Goal: Information Seeking & Learning: Find specific fact

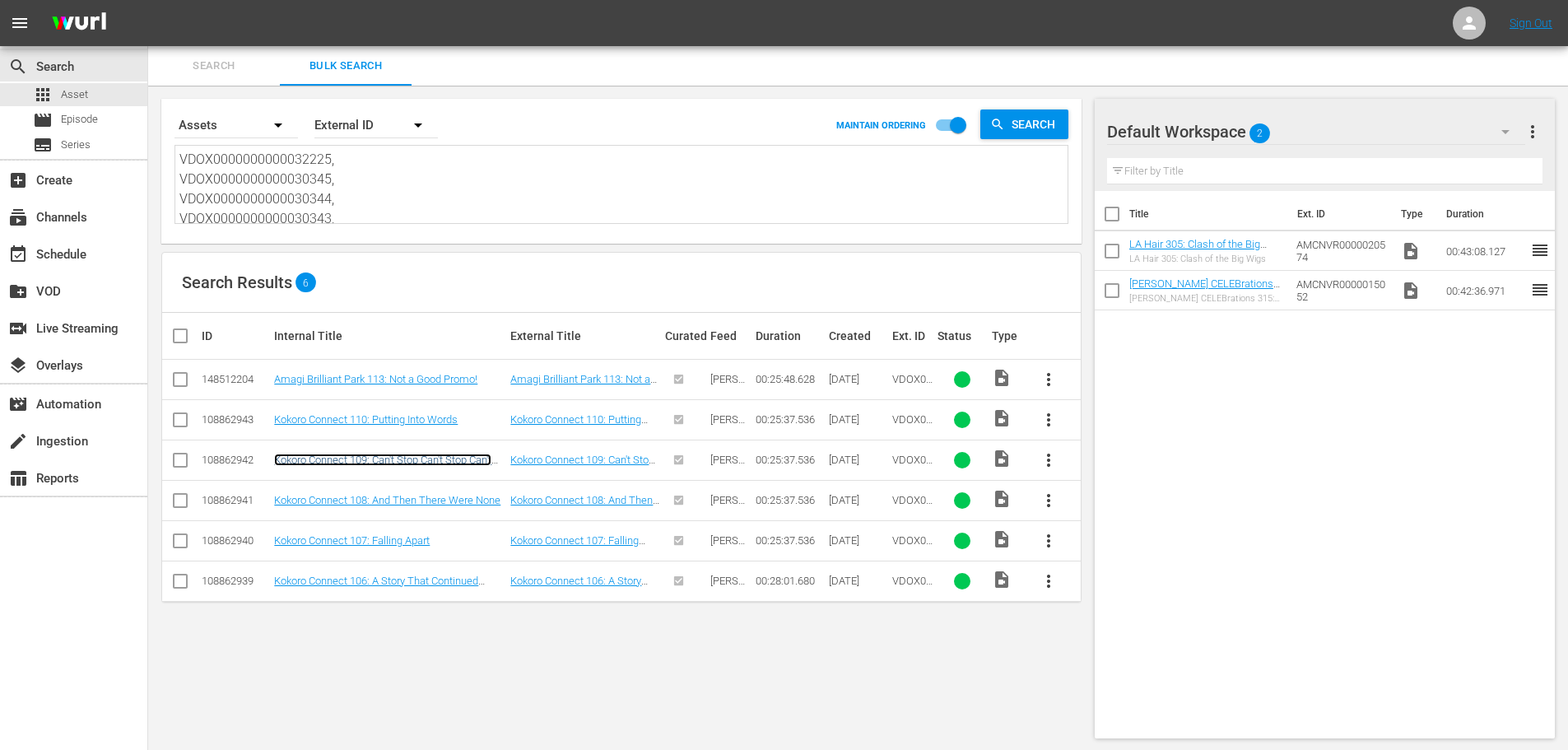
scroll to position [1, 0]
click at [525, 182] on textarea "VDOX0000000000032225, VDOX0000000000030345, VDOX0000000000030344, VDOX000000000…" at bounding box center [624, 186] width 888 height 75
paste textarea "13, VDOX0000000000032214, VDOX0000000000032215, VDOX0000000000032216, VDOX00000…"
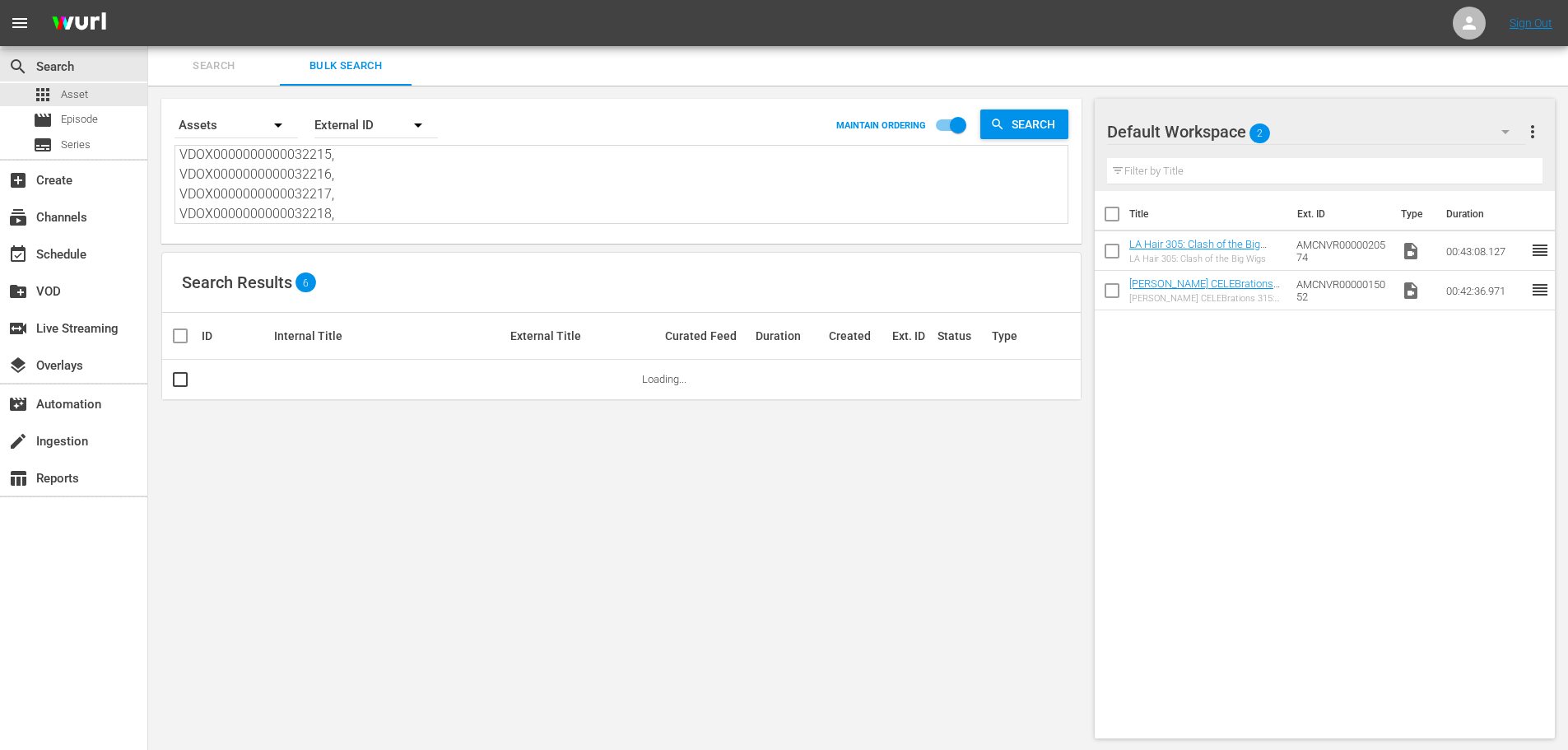
click at [367, 199] on textarea "VDOX0000000000032213, VDOX0000000000032214, VDOX0000000000032215, VDOX000000000…" at bounding box center [624, 186] width 888 height 75
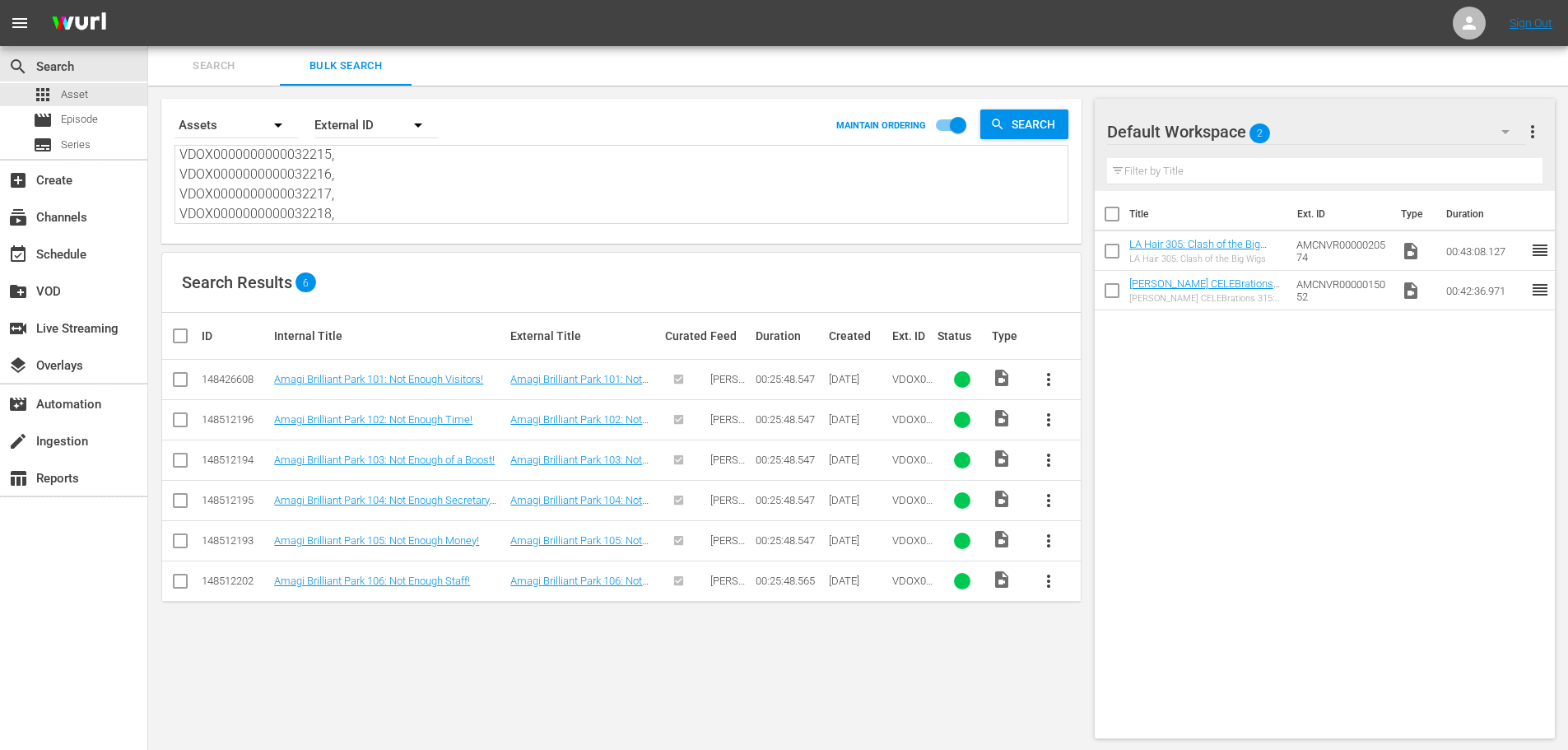
click at [512, 169] on textarea "VDOX0000000000032213, VDOX0000000000032214, VDOX0000000000032215, VDOX000000000…" at bounding box center [624, 186] width 888 height 75
paste textarea "9, VDOX0000000000032220, VDOX0000000000032221, VDOX0000000000032222, VDOX000000…"
drag, startPoint x: 391, startPoint y: 539, endPoint x: 391, endPoint y: 558, distance: 19.0
click at [355, 182] on textarea "VDOX0000000000032219, VDOX0000000000032220, VDOX0000000000032221, VDOX000000000…" at bounding box center [624, 186] width 888 height 75
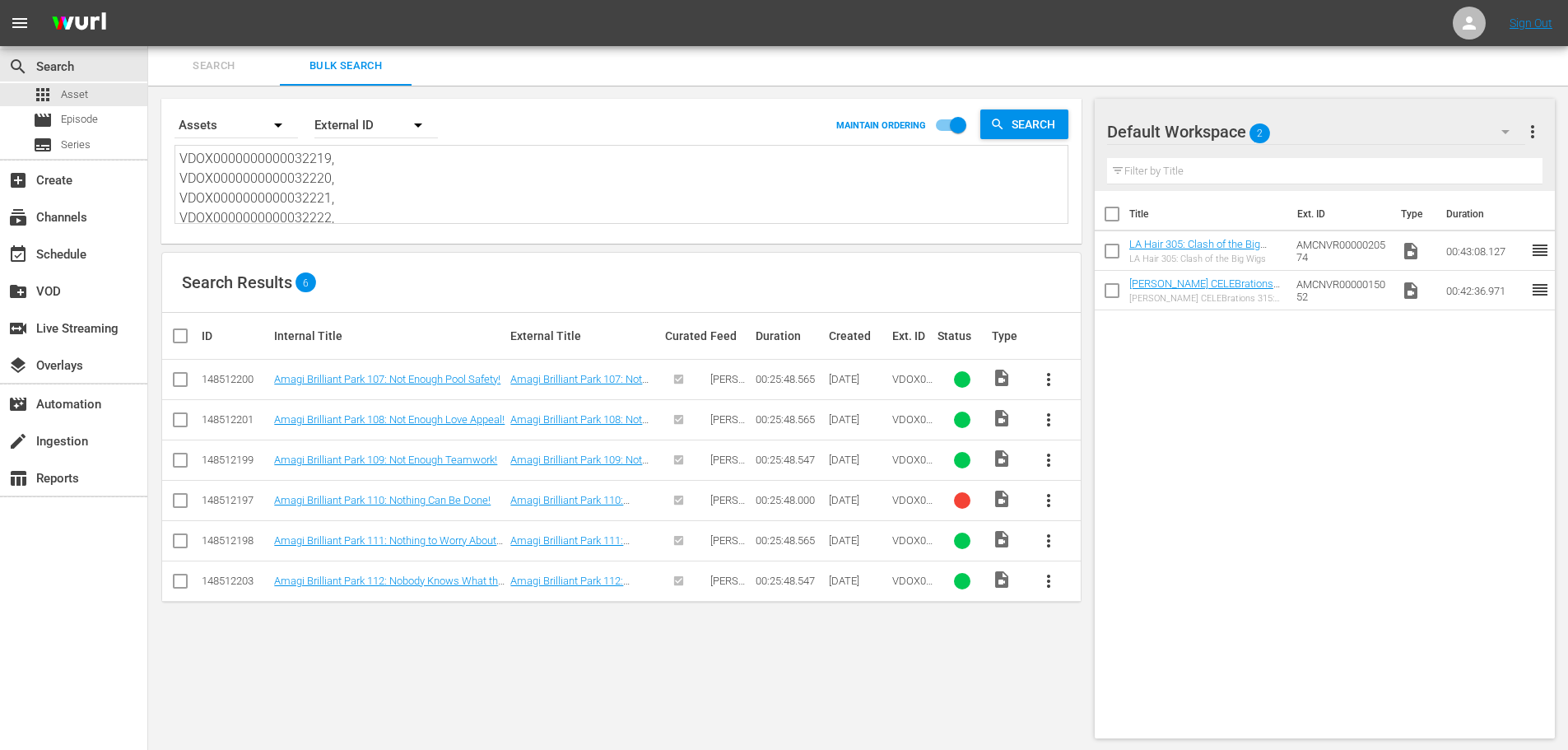
paste textarea "25, VDOX0000000000030345, VDOX000000000003034"
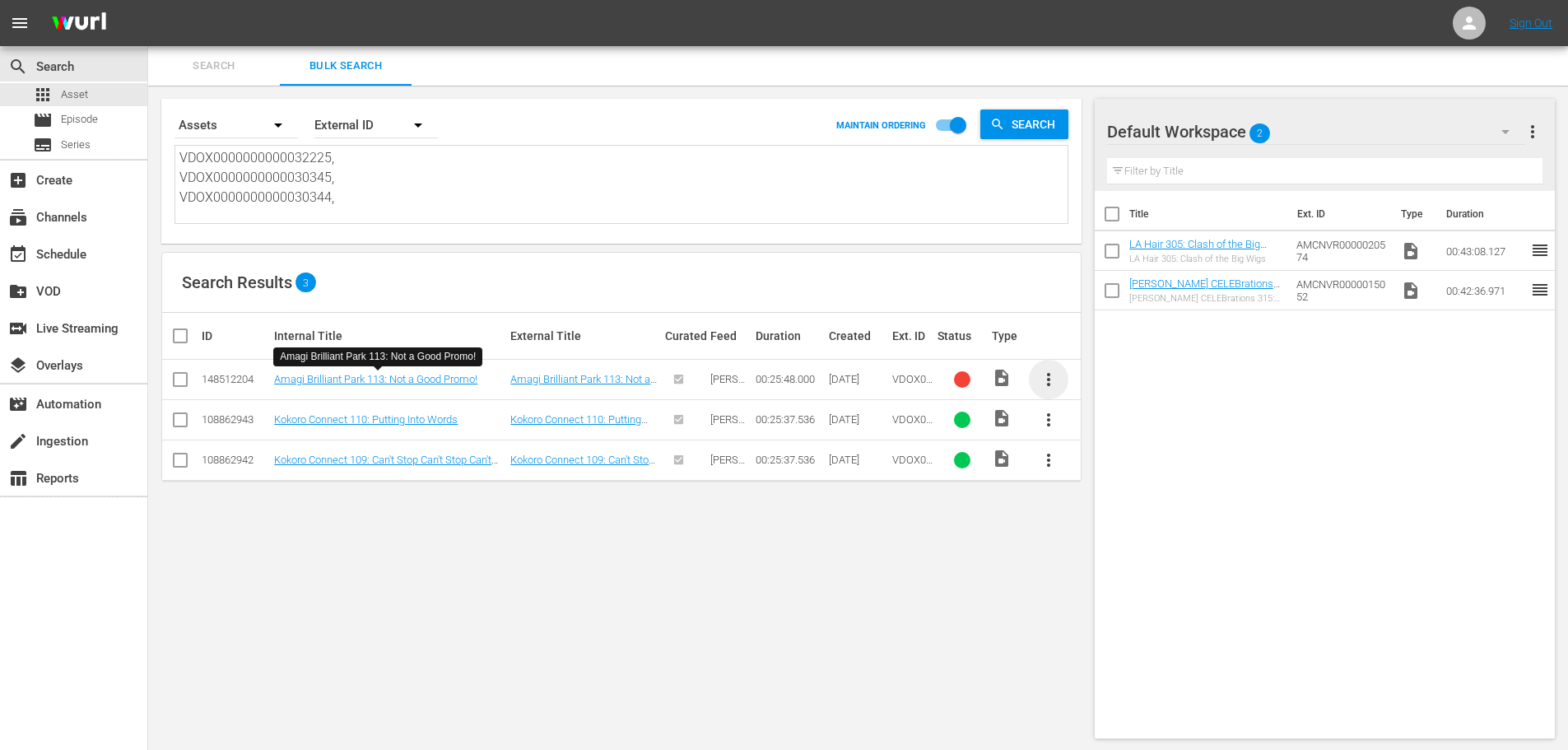
click at [1043, 378] on span "more_vert" at bounding box center [1048, 380] width 20 height 20
click at [422, 194] on textarea "VDOX0000000000032225, VDOX0000000000030345, VDOX0000000000030344," at bounding box center [624, 185] width 888 height 75
paste textarea "0345, VDOX0000000000030344, VDOX0000000000030343, VDOX0000000000030342, VDOX000…"
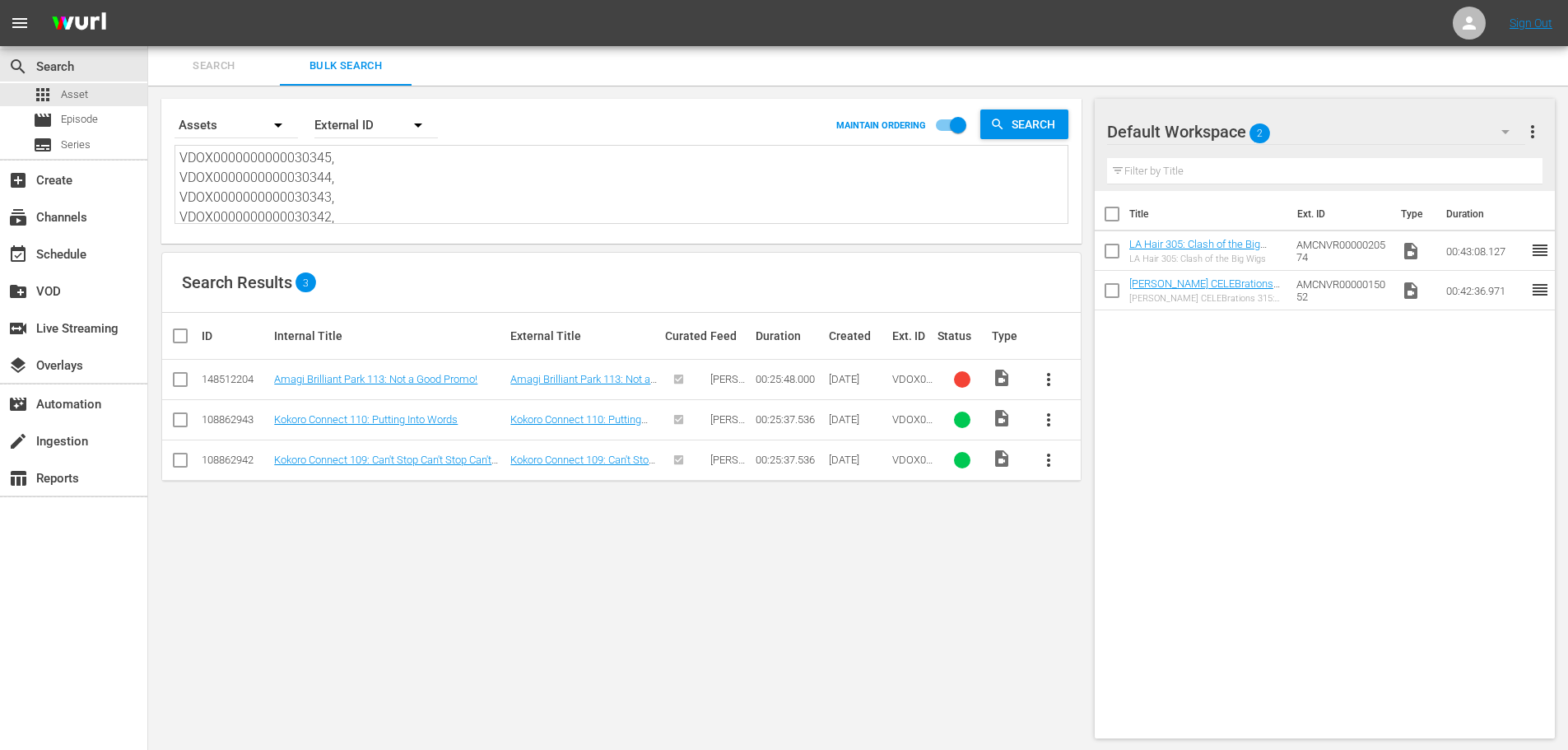
scroll to position [41, 0]
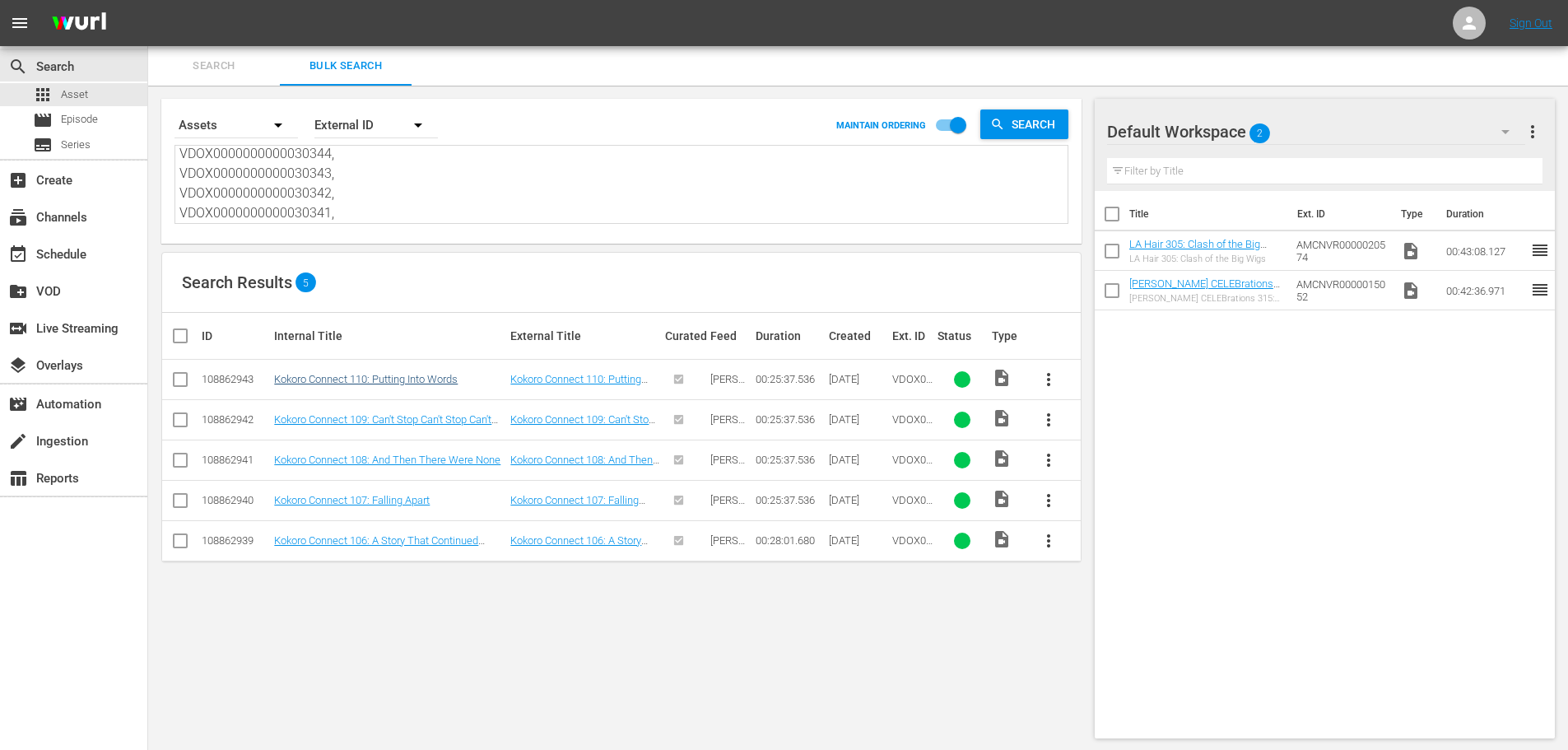
type textarea "VDOX0000000000030345, VDOX0000000000030344, VDOX0000000000030343, VDOX000000000…"
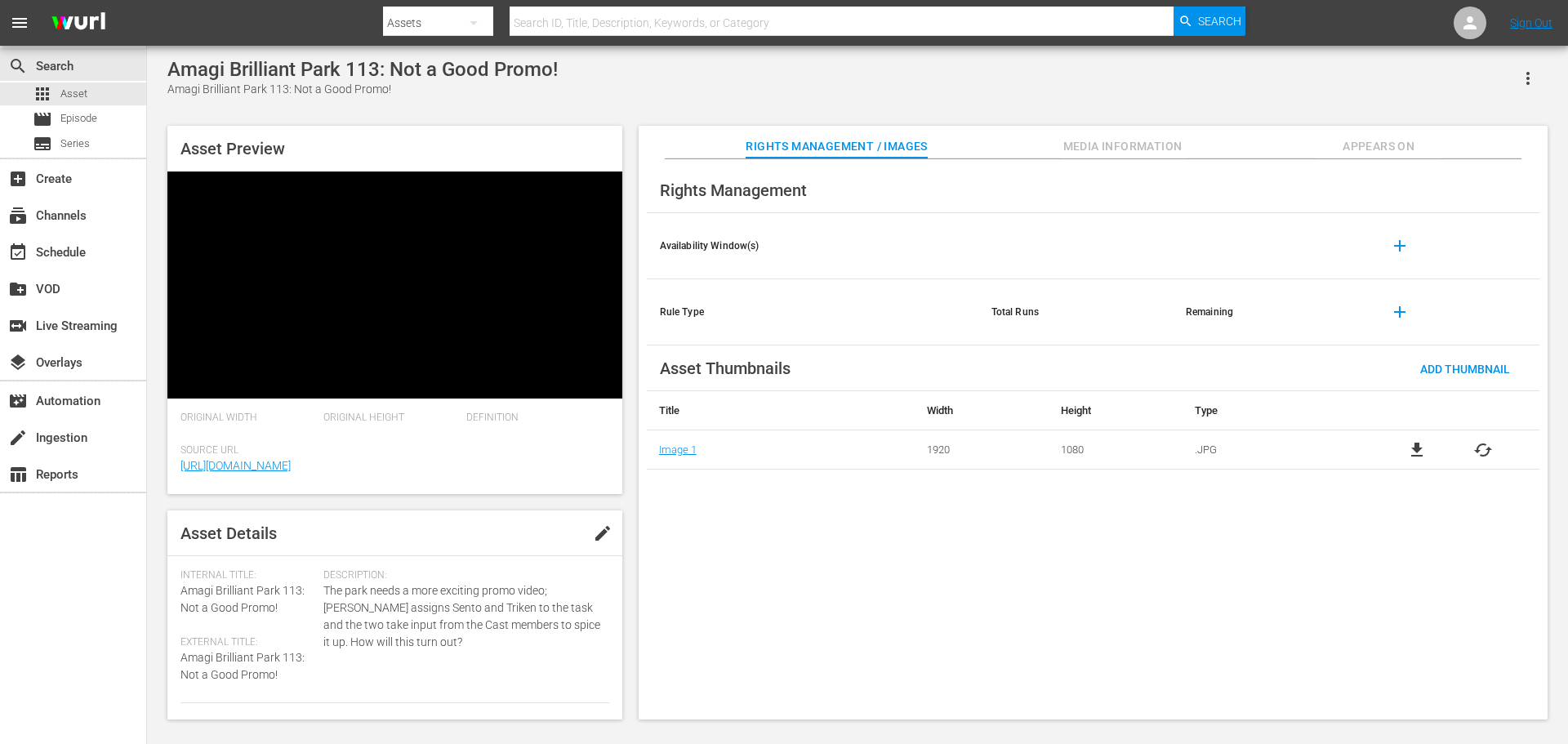
click at [1072, 160] on hr at bounding box center [1093, 159] width 857 height 2
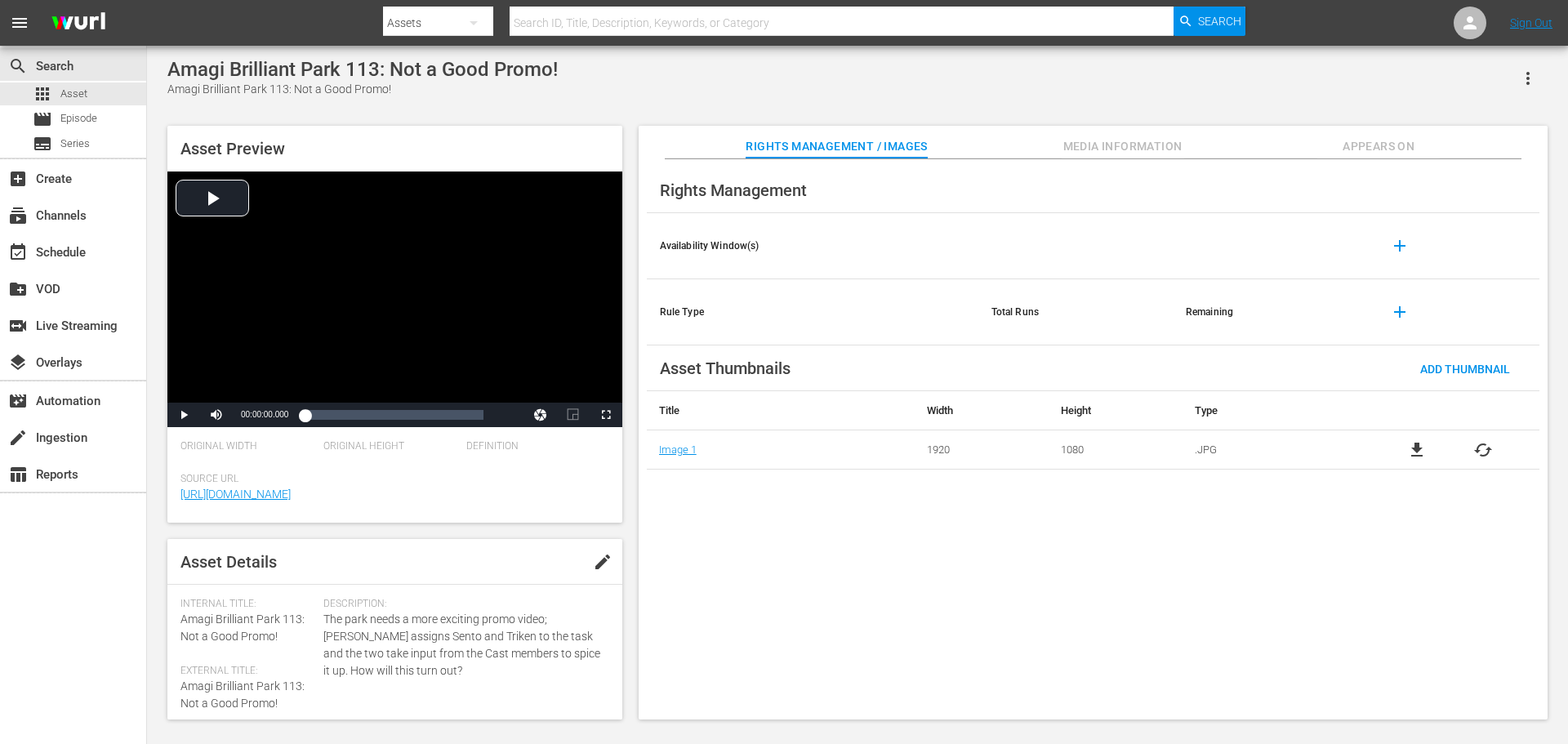
click at [1072, 147] on span "Media Information" at bounding box center [1124, 147] width 123 height 21
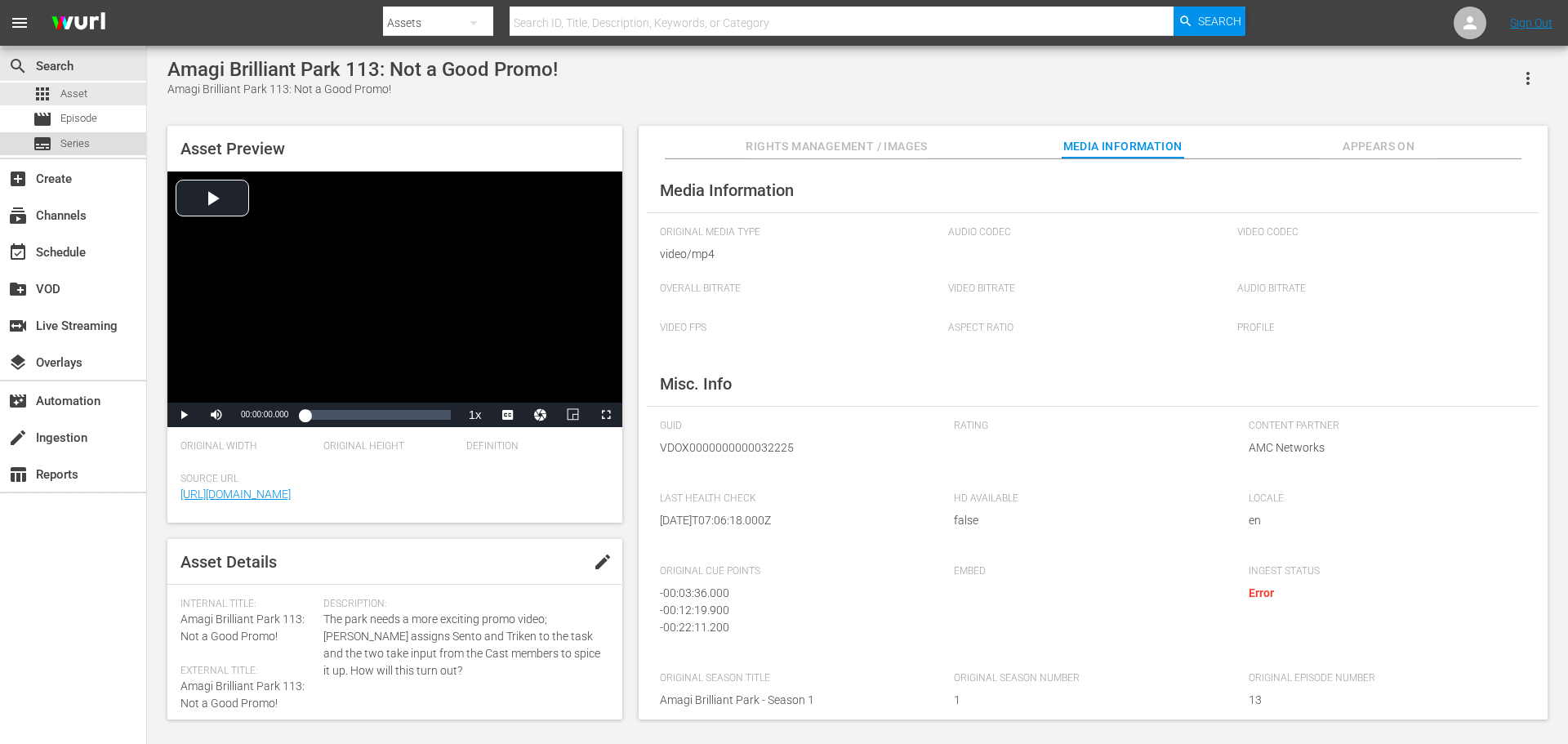
click at [68, 147] on span "Series" at bounding box center [75, 144] width 30 height 16
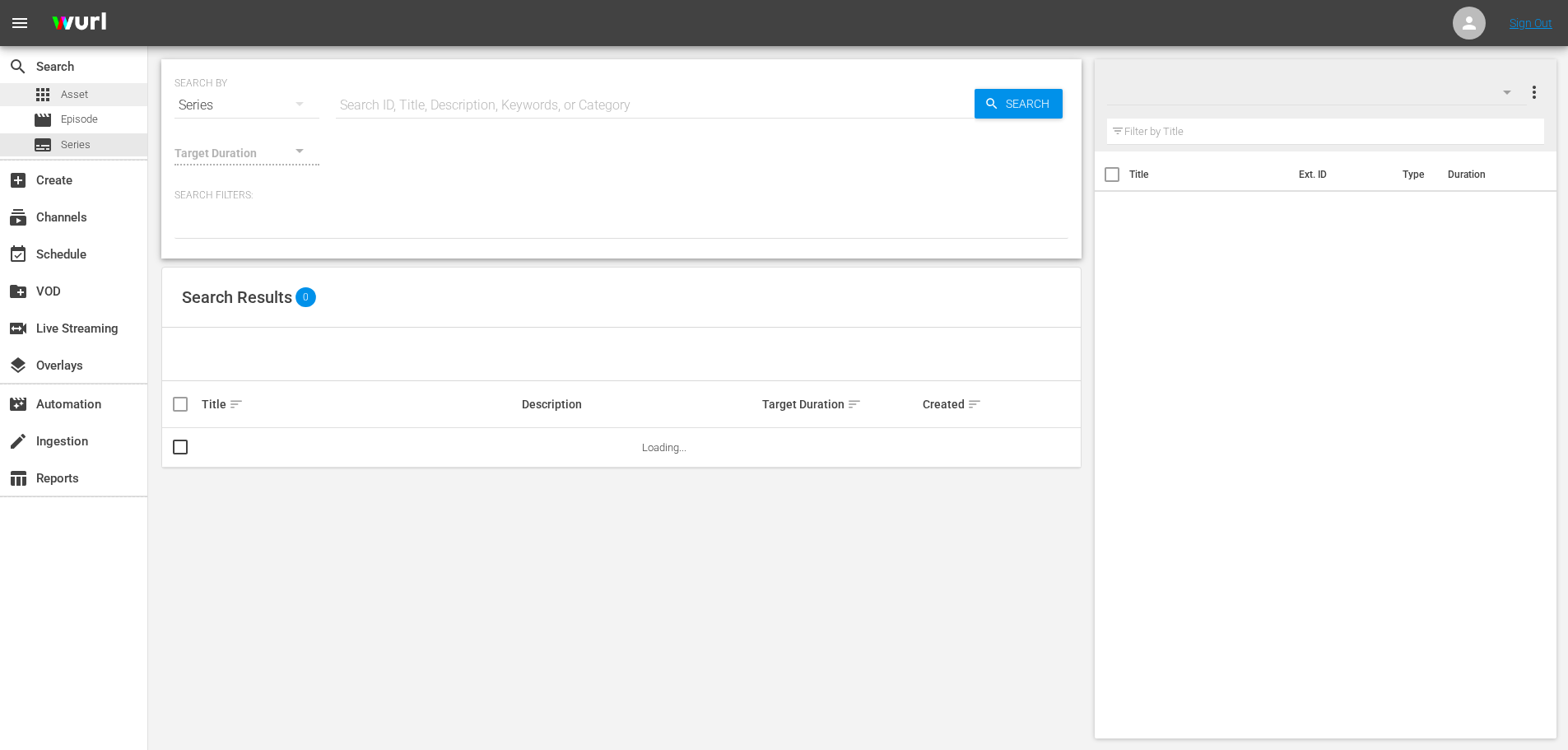
click at [72, 105] on div "apps Asset" at bounding box center [60, 94] width 55 height 23
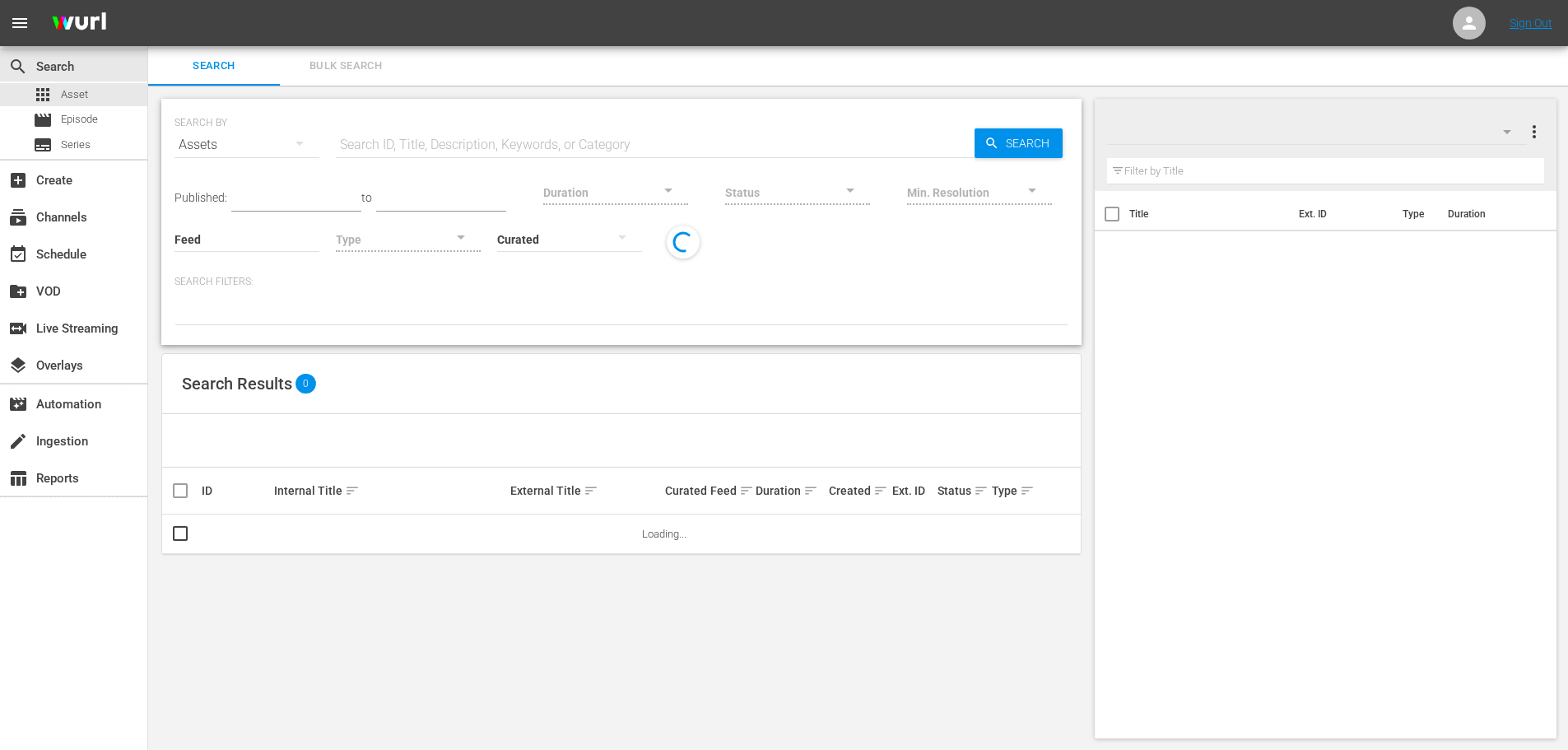
click at [276, 134] on div "Assets" at bounding box center [247, 145] width 145 height 46
click at [332, 151] on div "Channels Series Episodes Assets" at bounding box center [784, 375] width 1568 height 750
click at [333, 70] on span "Bulk Search" at bounding box center [346, 66] width 112 height 19
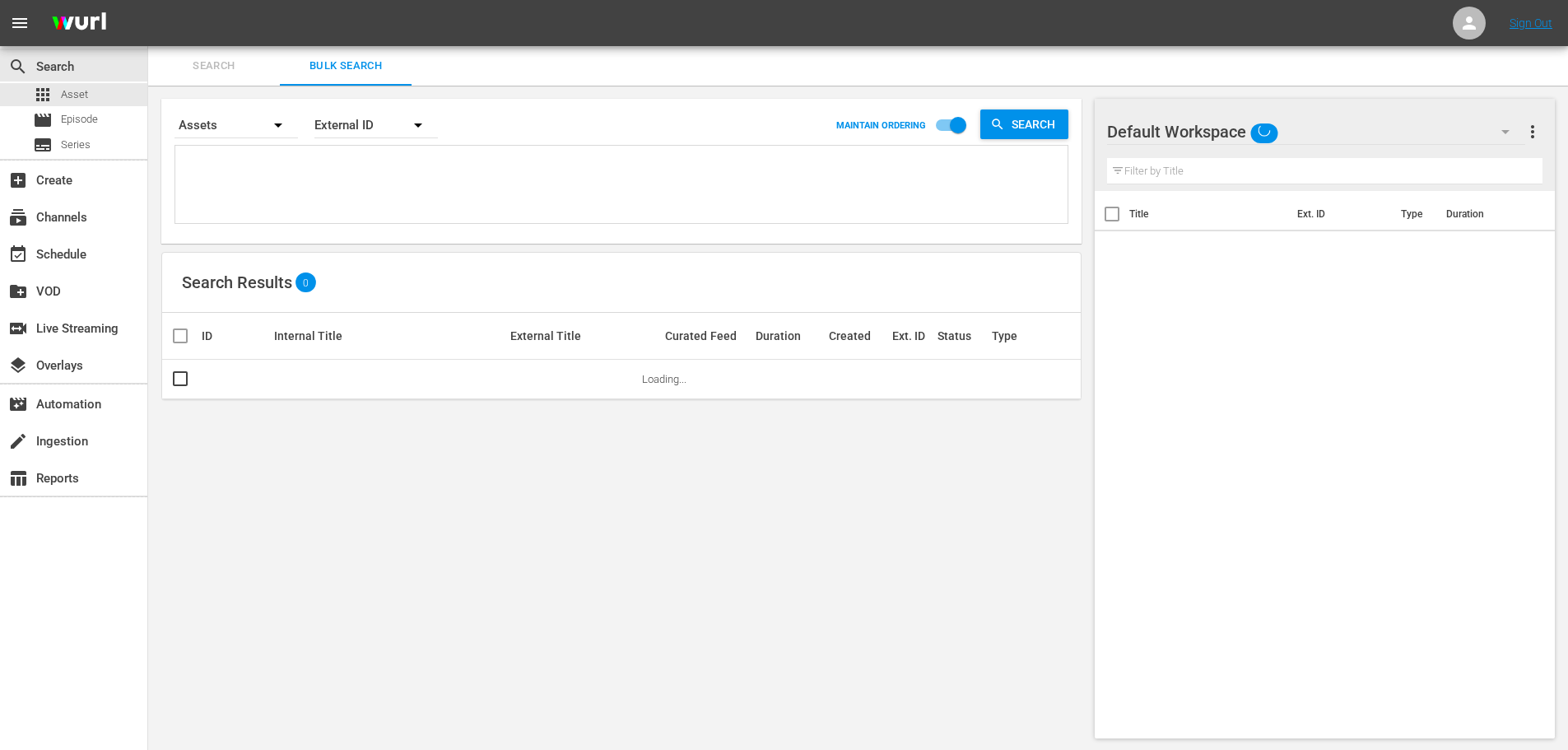
click at [400, 154] on textarea at bounding box center [624, 187] width 888 height 75
paste textarea "VDOX0000000000032225, VDOX0000000000030345, VDOX0000000000030344, VDOX000000000…"
type textarea "VDOX0000000000032225, VDOX0000000000030345, VDOX0000000000030344, VDOX000000000…"
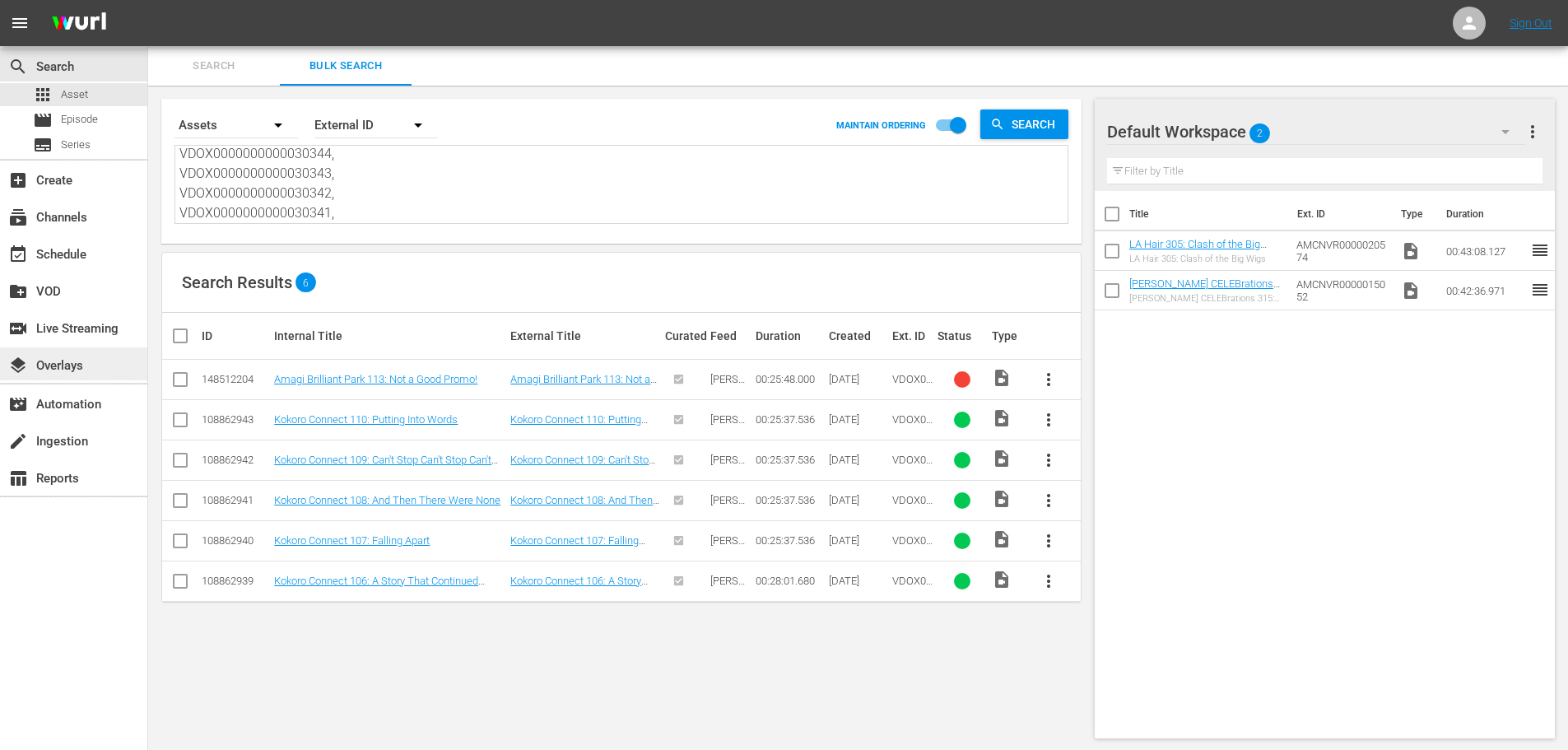
type textarea "VDOX0000000000032225, VDOX0000000000030345, VDOX0000000000030344, VDOX000000000…"
drag, startPoint x: 365, startPoint y: 213, endPoint x: -150, endPoint y: -100, distance: 602.7
click at [0, 0] on html "menu Sign Out search Search apps Asset movie Episode subtitles Series add_box C…" at bounding box center [784, 375] width 1568 height 750
paste textarea "13, VDOX0000000000032214, VDOX0000000000032215, VDOX0000000000032216, VDOX00000…"
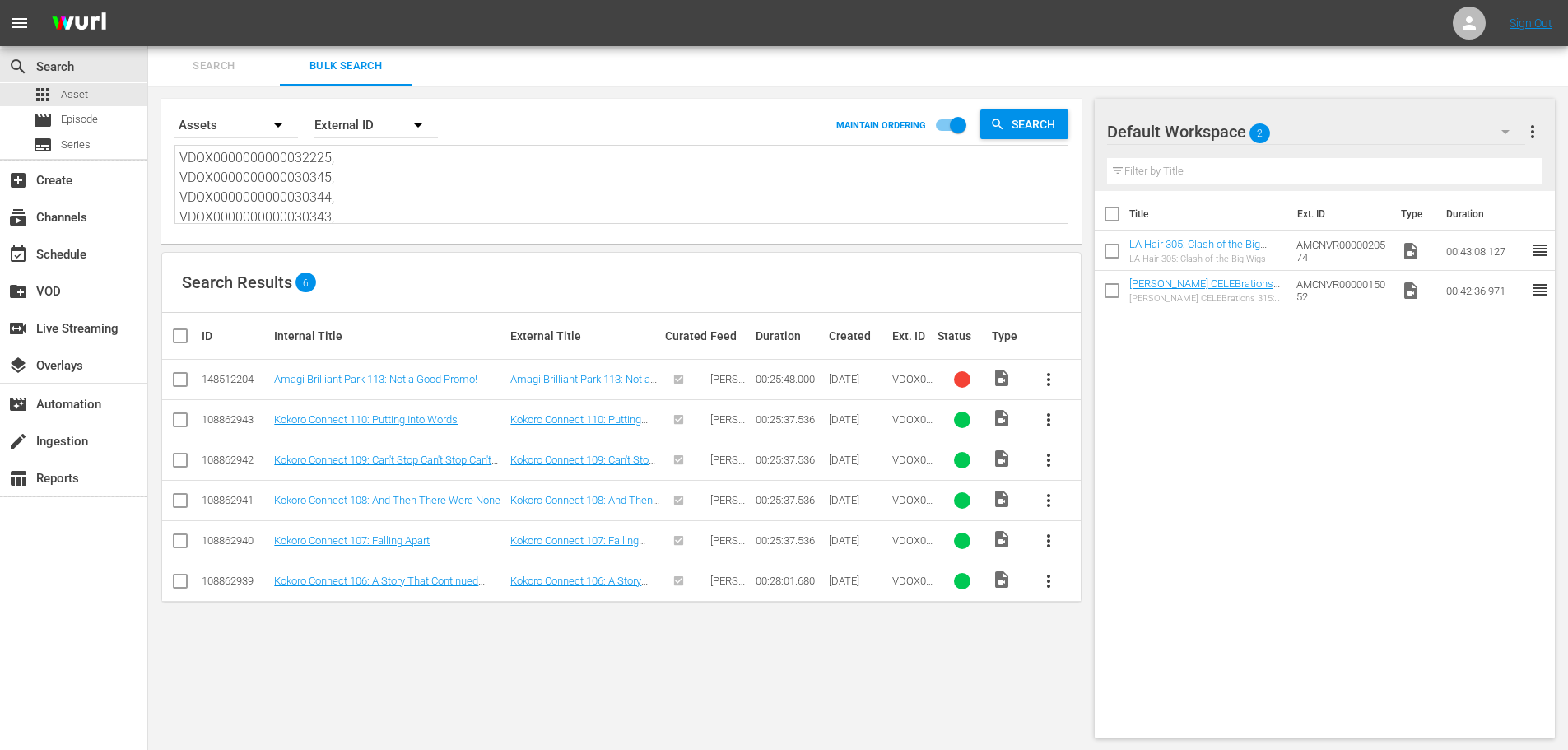
type textarea "VDOX0000000000032213, VDOX0000000000032214, VDOX0000000000032215, VDOX000000000…"
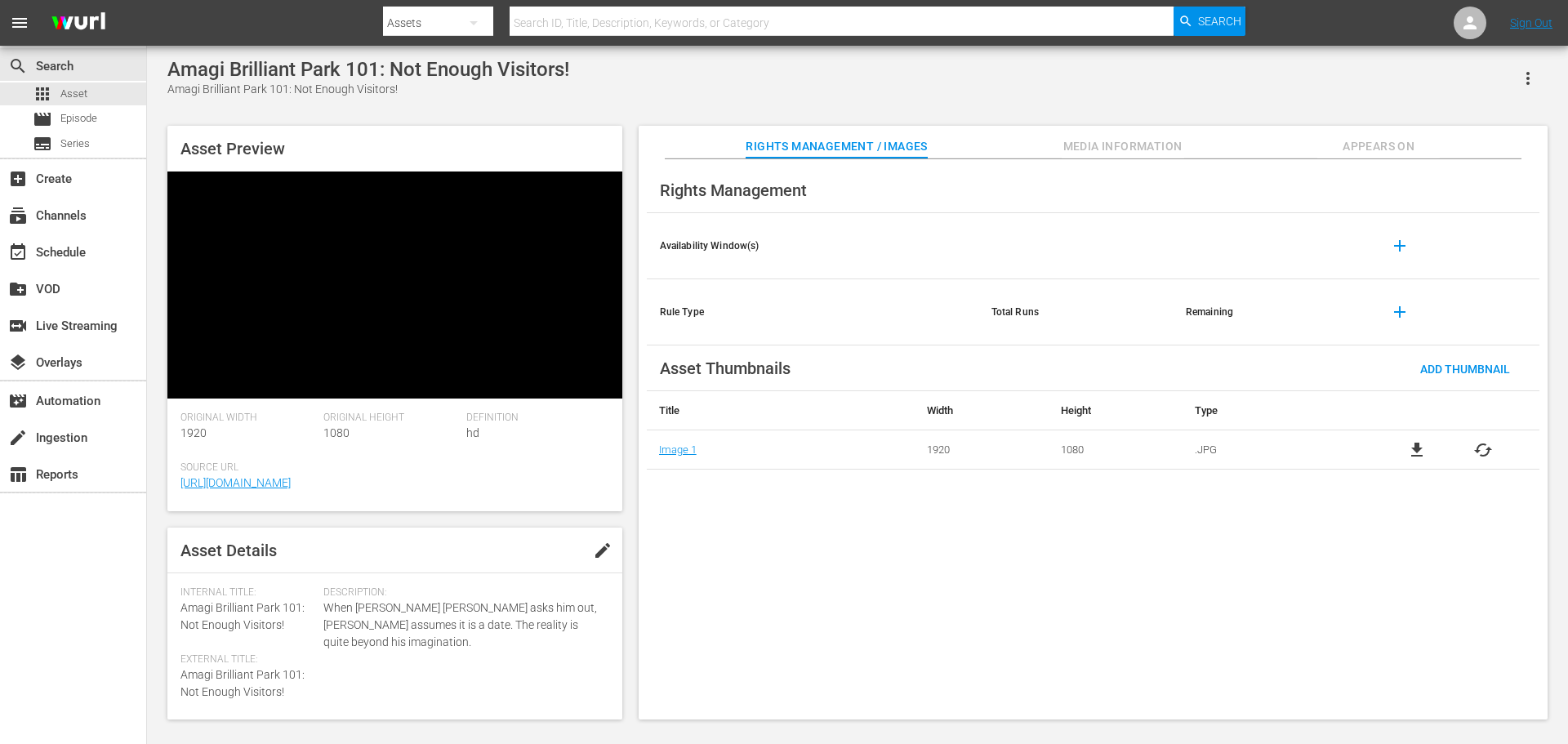
click at [348, 231] on video at bounding box center [395, 285] width 455 height 227
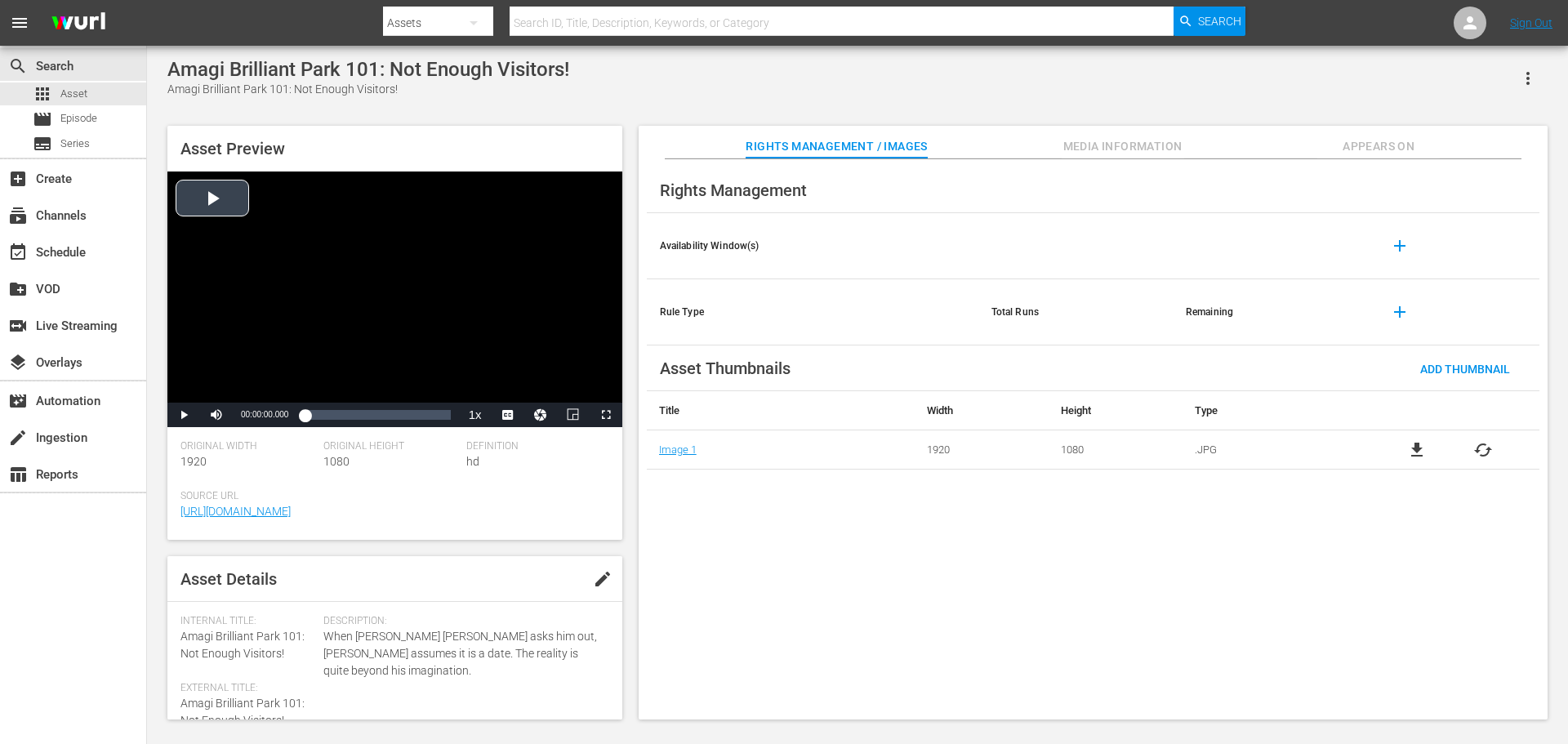
click at [233, 207] on div "Video Player" at bounding box center [395, 287] width 455 height 231
click at [360, 424] on div "Loaded : 2.32% 00:09:42.880 00:00:01.935" at bounding box center [377, 415] width 146 height 16
click at [183, 415] on span "Video Player" at bounding box center [183, 415] width 0 height 0
click at [1057, 141] on div "Rights Management / Images Media Information Appears On" at bounding box center [1093, 142] width 827 height 33
click at [409, 278] on div "Video Player" at bounding box center [395, 287] width 455 height 231
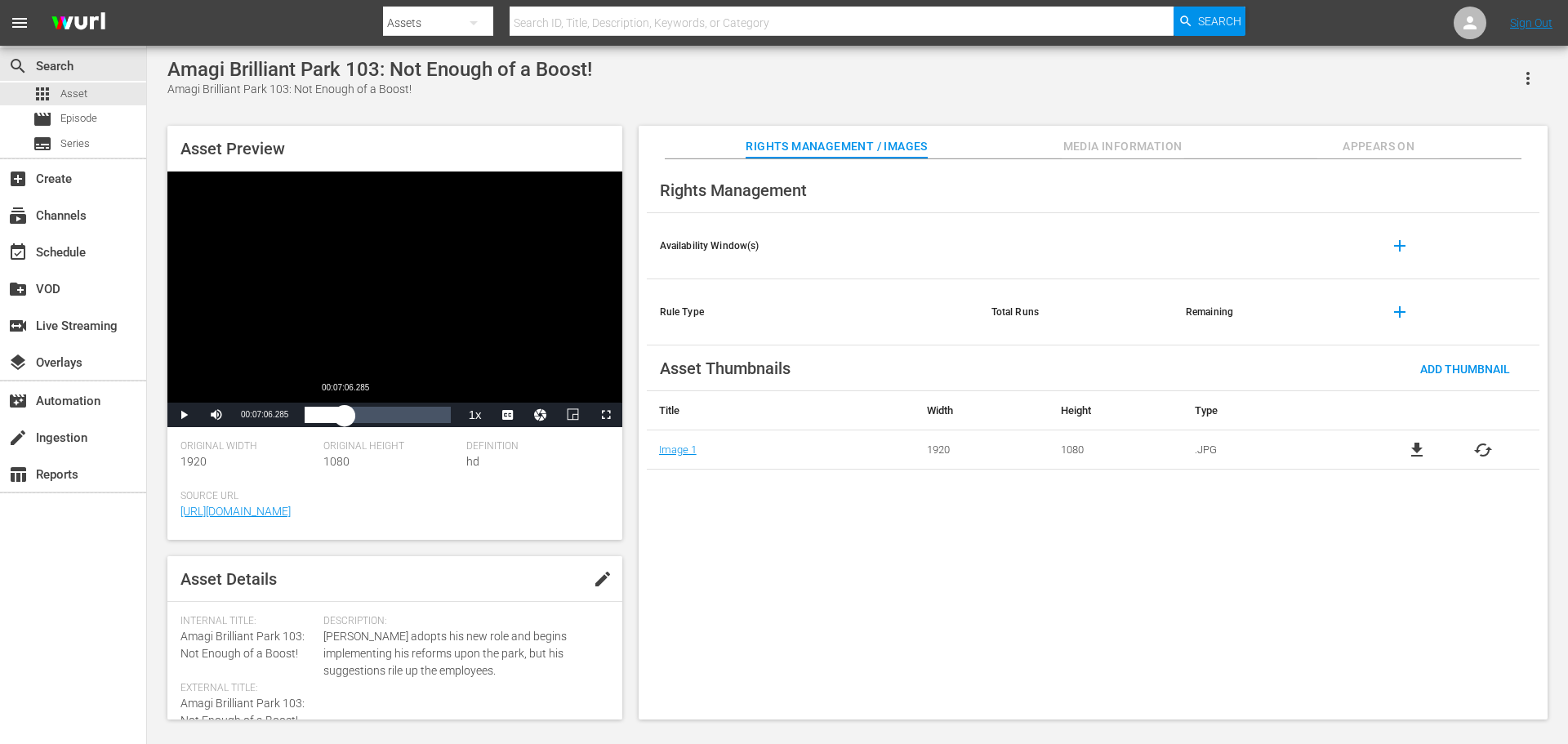
click at [345, 410] on div "Loaded : 1.16% 00:07:06.285 00:00:00.461" at bounding box center [377, 415] width 146 height 16
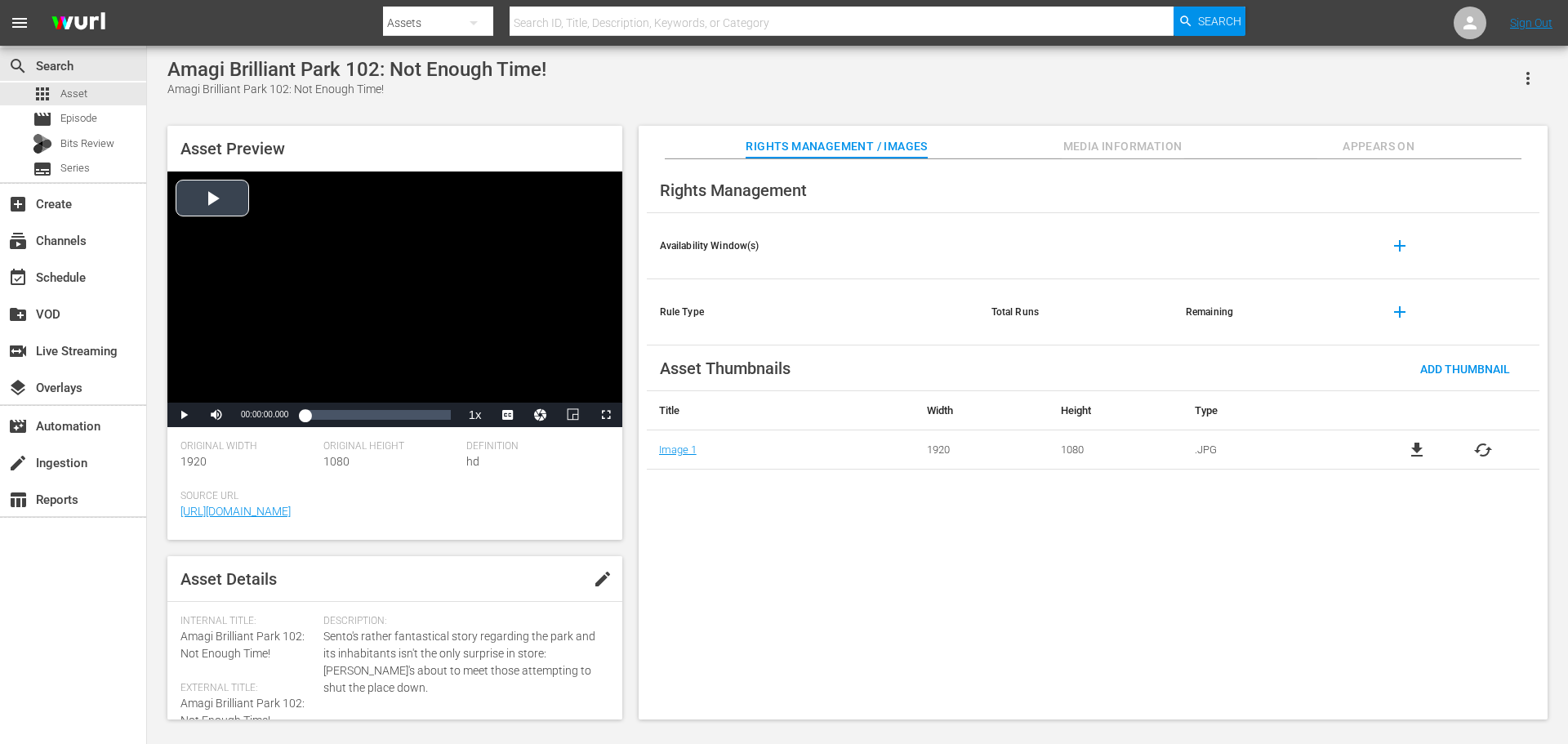
click at [336, 290] on div "Video Player" at bounding box center [395, 287] width 455 height 231
click at [345, 416] on div "Loaded : 1.16% 00:06:57.585 00:00:00.516" at bounding box center [377, 415] width 146 height 16
click at [1105, 150] on span "Media Information" at bounding box center [1124, 147] width 123 height 21
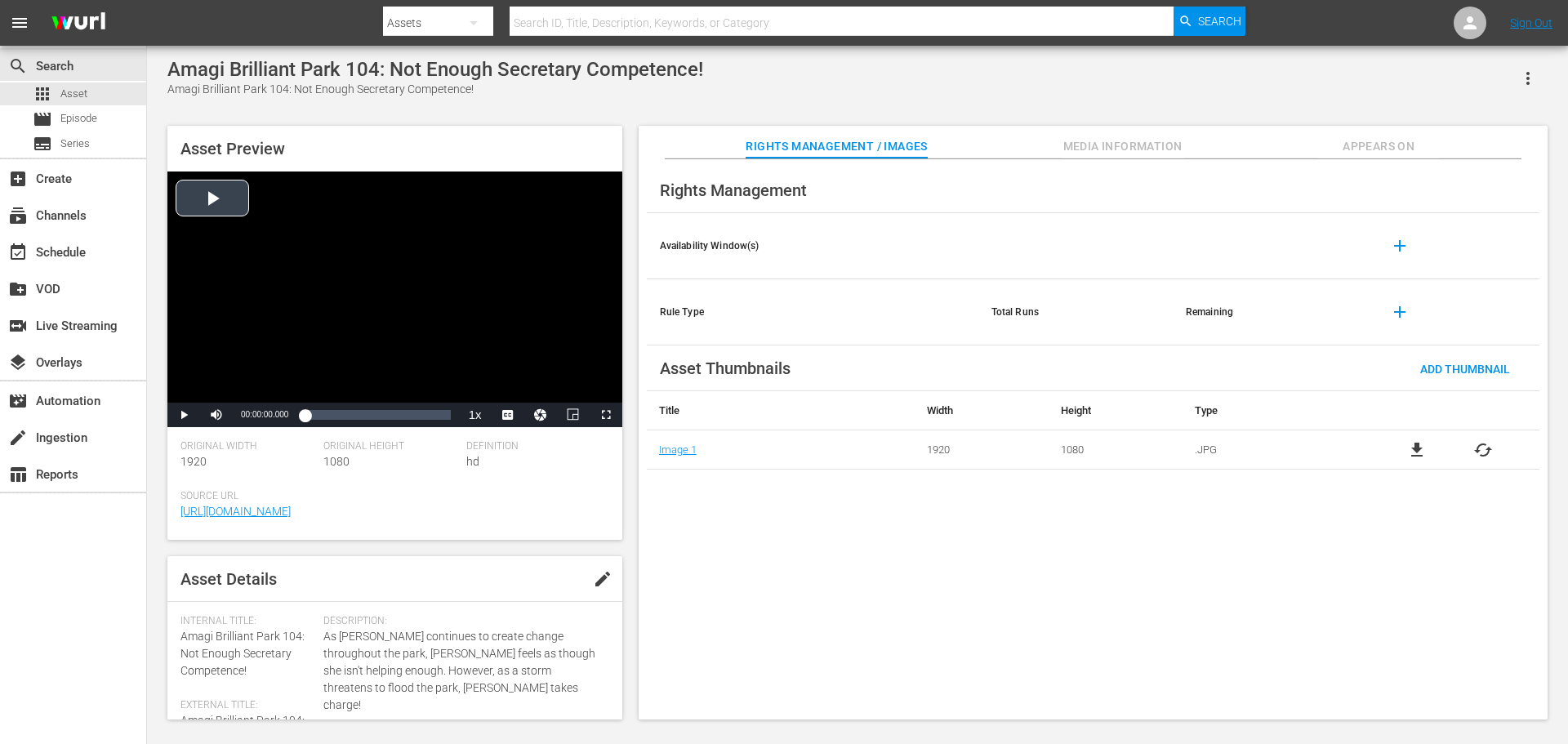
click at [467, 267] on div "Video Player" at bounding box center [395, 287] width 455 height 231
click at [381, 418] on div "00:13:29.072" at bounding box center [381, 415] width 1 height 16
click at [453, 275] on div "Video Player" at bounding box center [395, 287] width 455 height 231
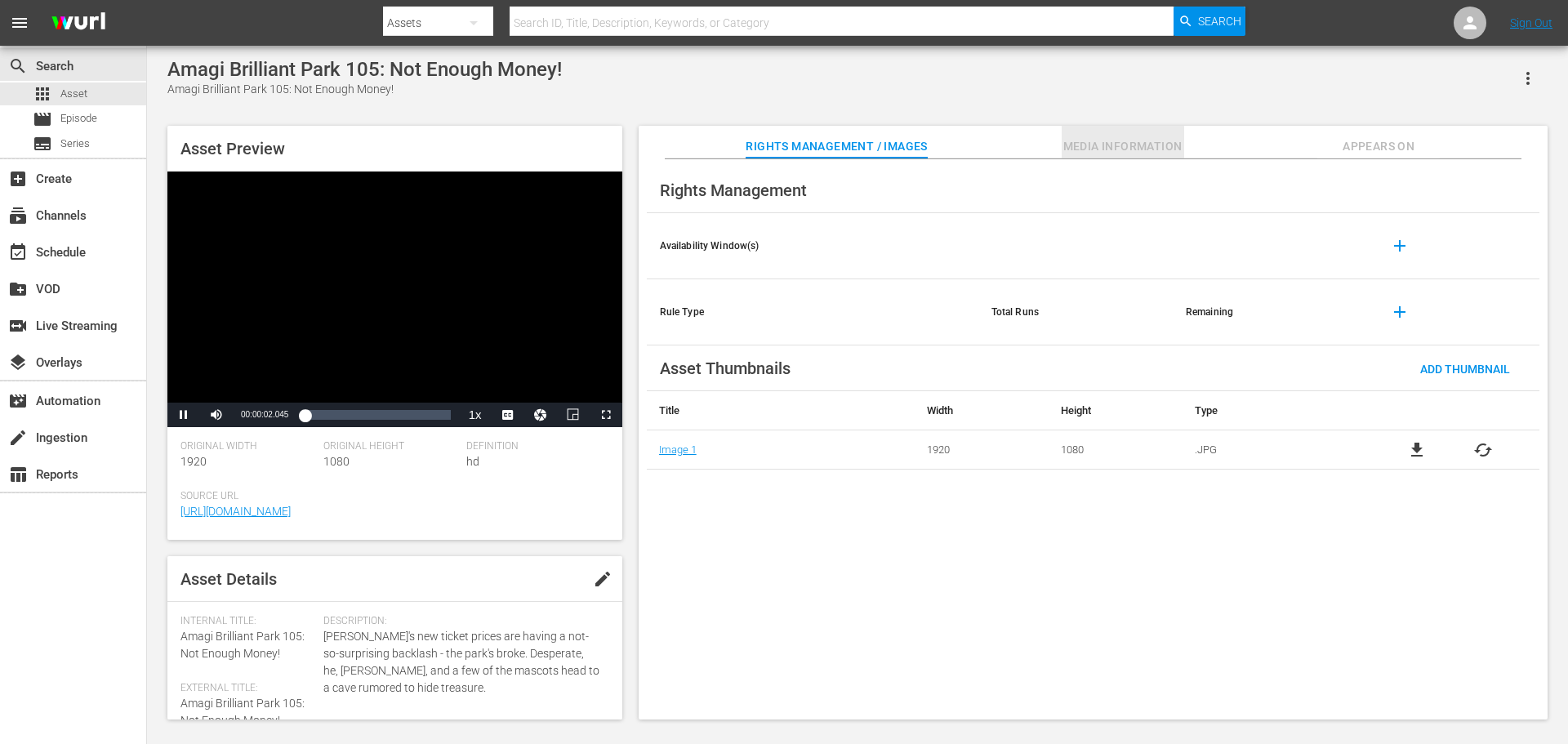
click at [1090, 141] on span "Media Information" at bounding box center [1124, 147] width 123 height 21
click at [437, 243] on div "Video Player" at bounding box center [395, 287] width 455 height 231
click at [372, 417] on div "00:11:53.383" at bounding box center [372, 415] width 1 height 16
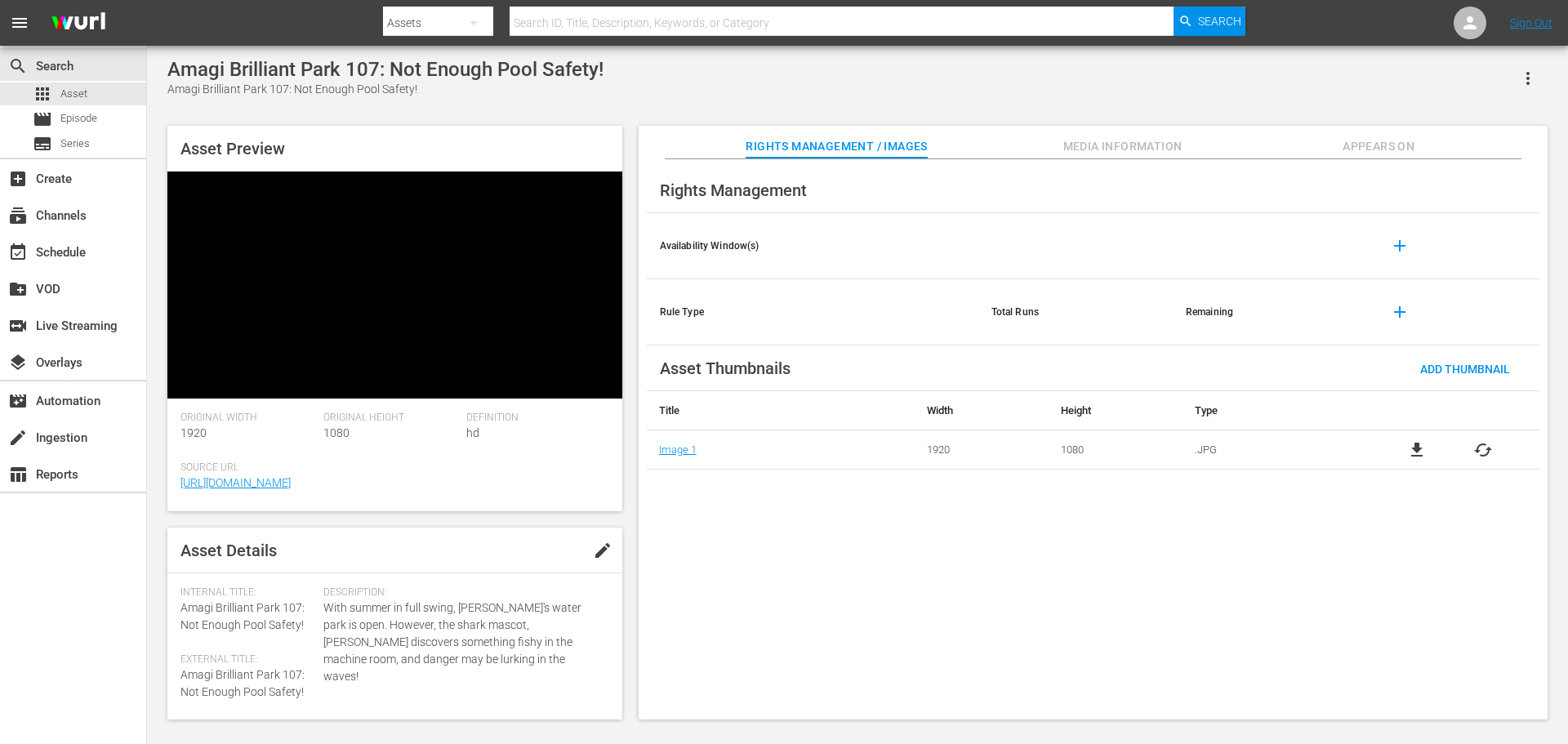
click at [502, 235] on video at bounding box center [395, 285] width 455 height 227
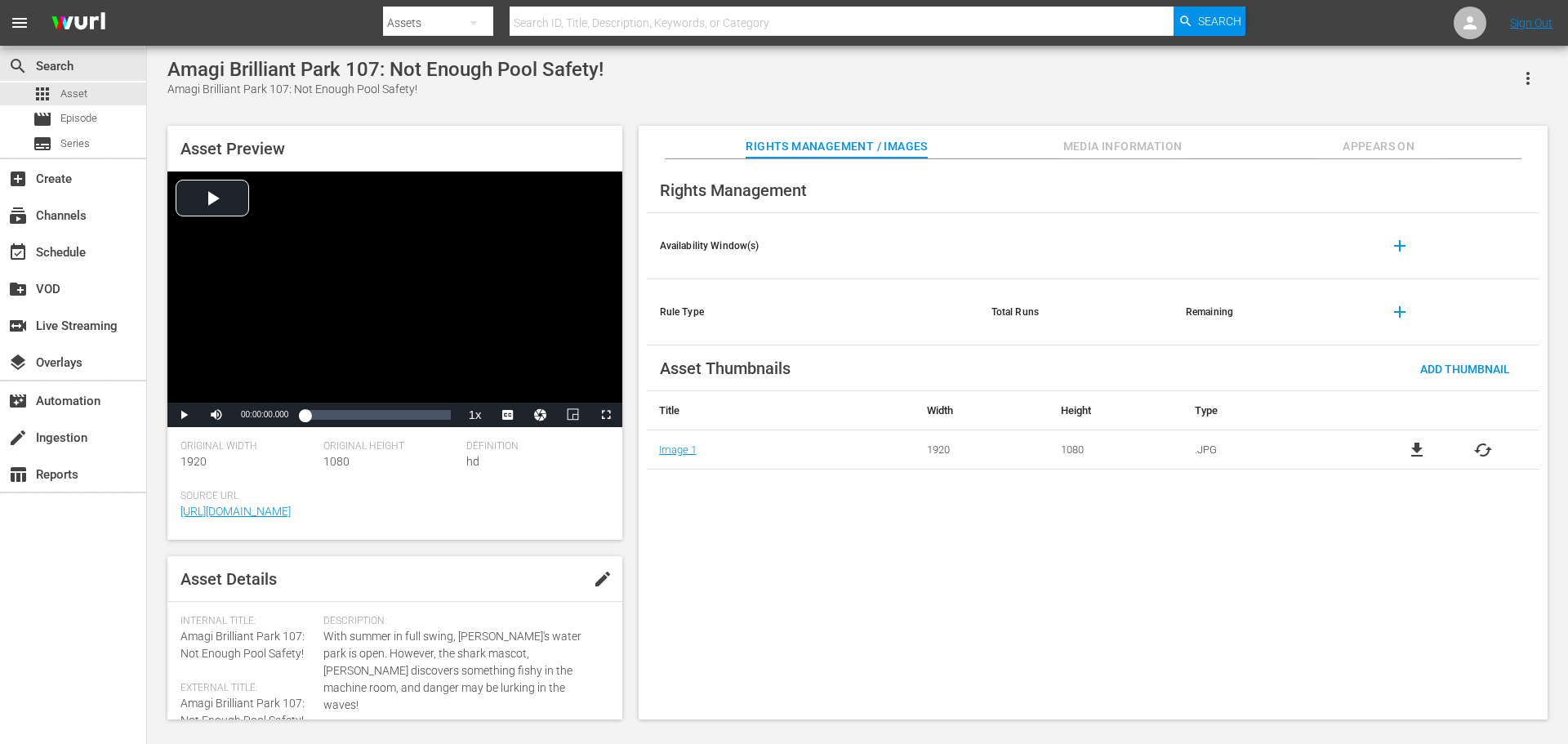
drag, startPoint x: 478, startPoint y: 265, endPoint x: 816, endPoint y: 18, distance: 418.6
click at [478, 265] on div "Video Player" at bounding box center [395, 287] width 455 height 231
click at [1083, 141] on span "Media Information" at bounding box center [1124, 147] width 123 height 21
drag, startPoint x: 1067, startPoint y: 117, endPoint x: 1069, endPoint y: 127, distance: 10.2
click at [1068, 116] on div "Amagi Brilliant Park 108: Not Enough Love Appeal! Amagi Brilliant Park 108: Not…" at bounding box center [858, 384] width 1396 height 654
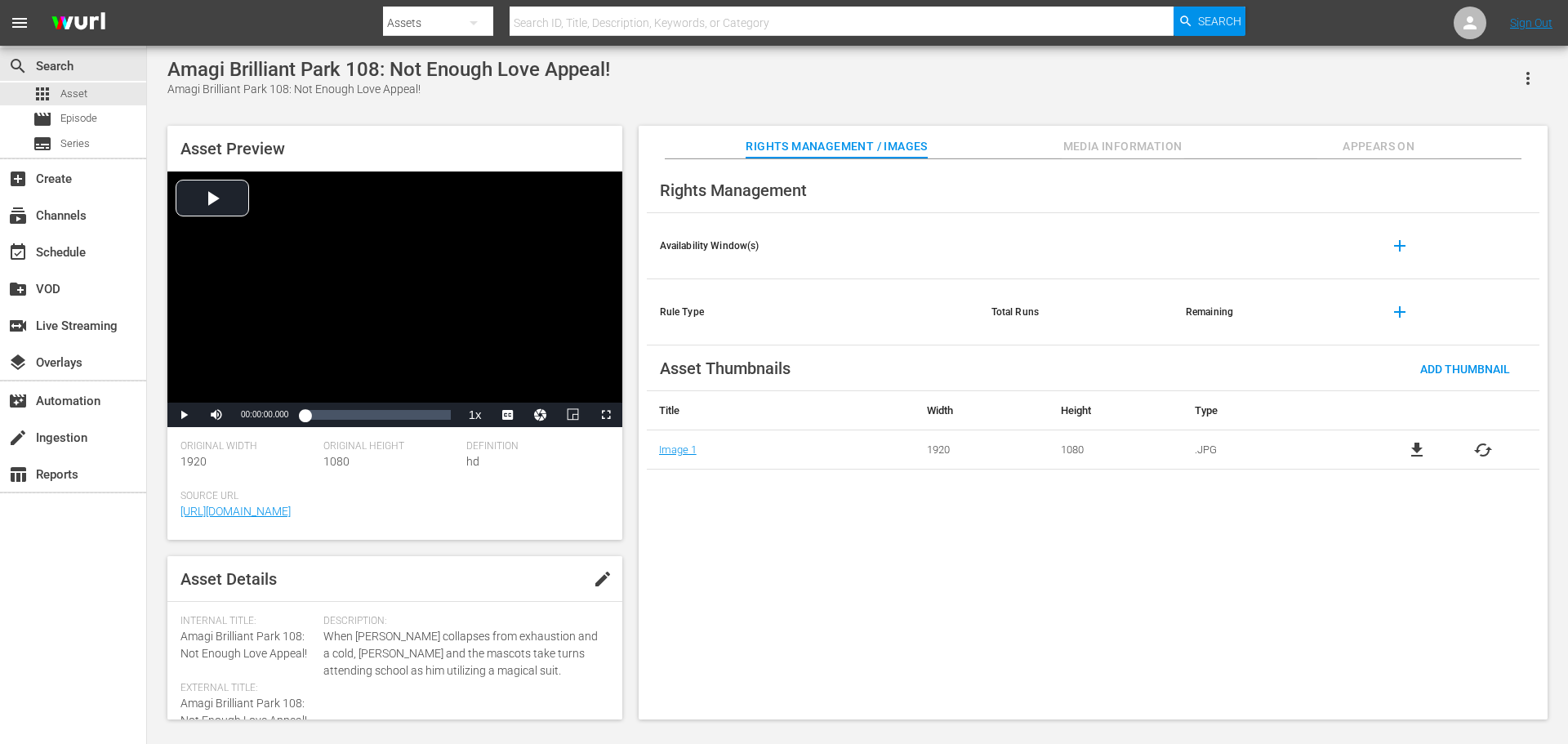
click at [1069, 137] on span "Media Information" at bounding box center [1124, 147] width 123 height 21
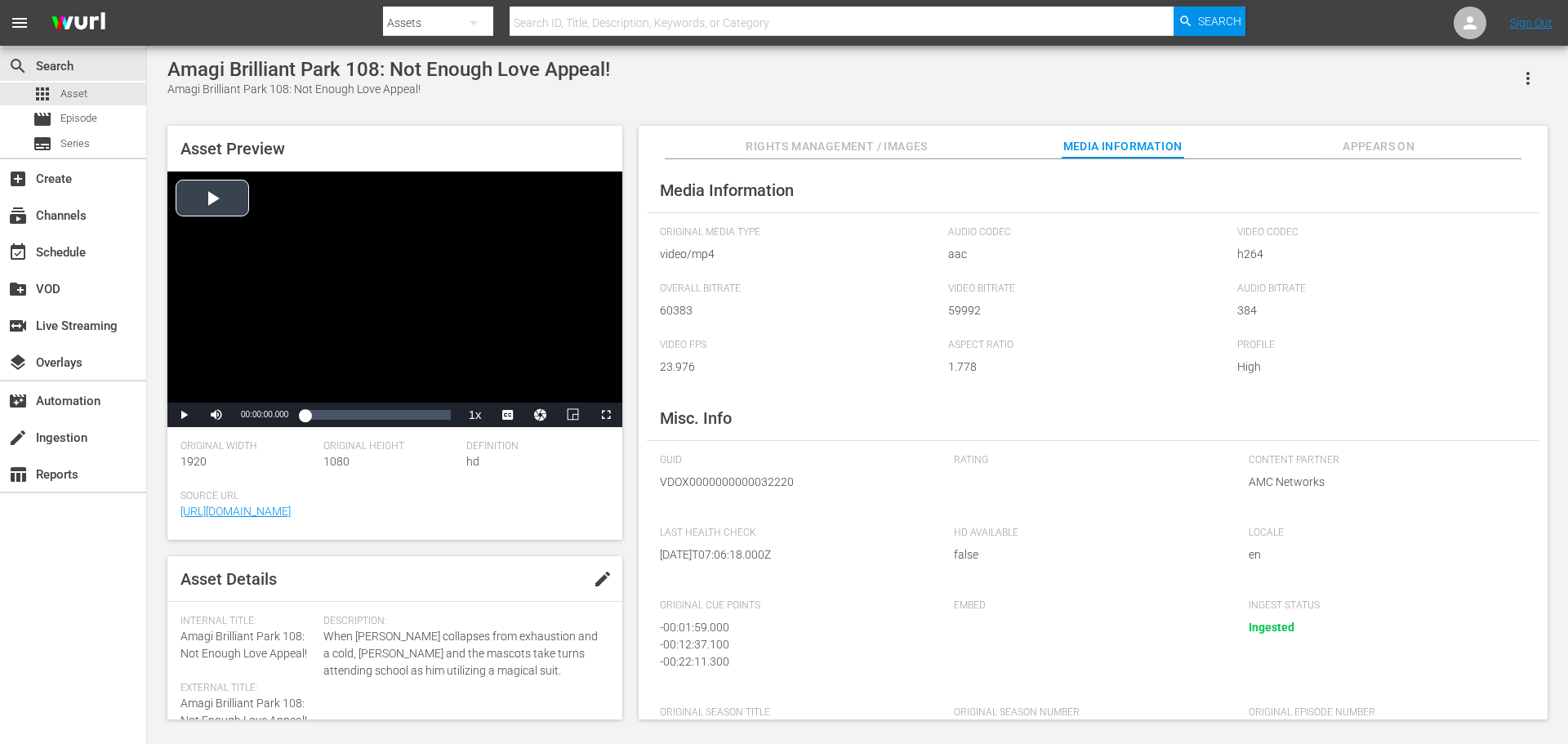
click at [433, 278] on div "Video Player" at bounding box center [395, 287] width 455 height 231
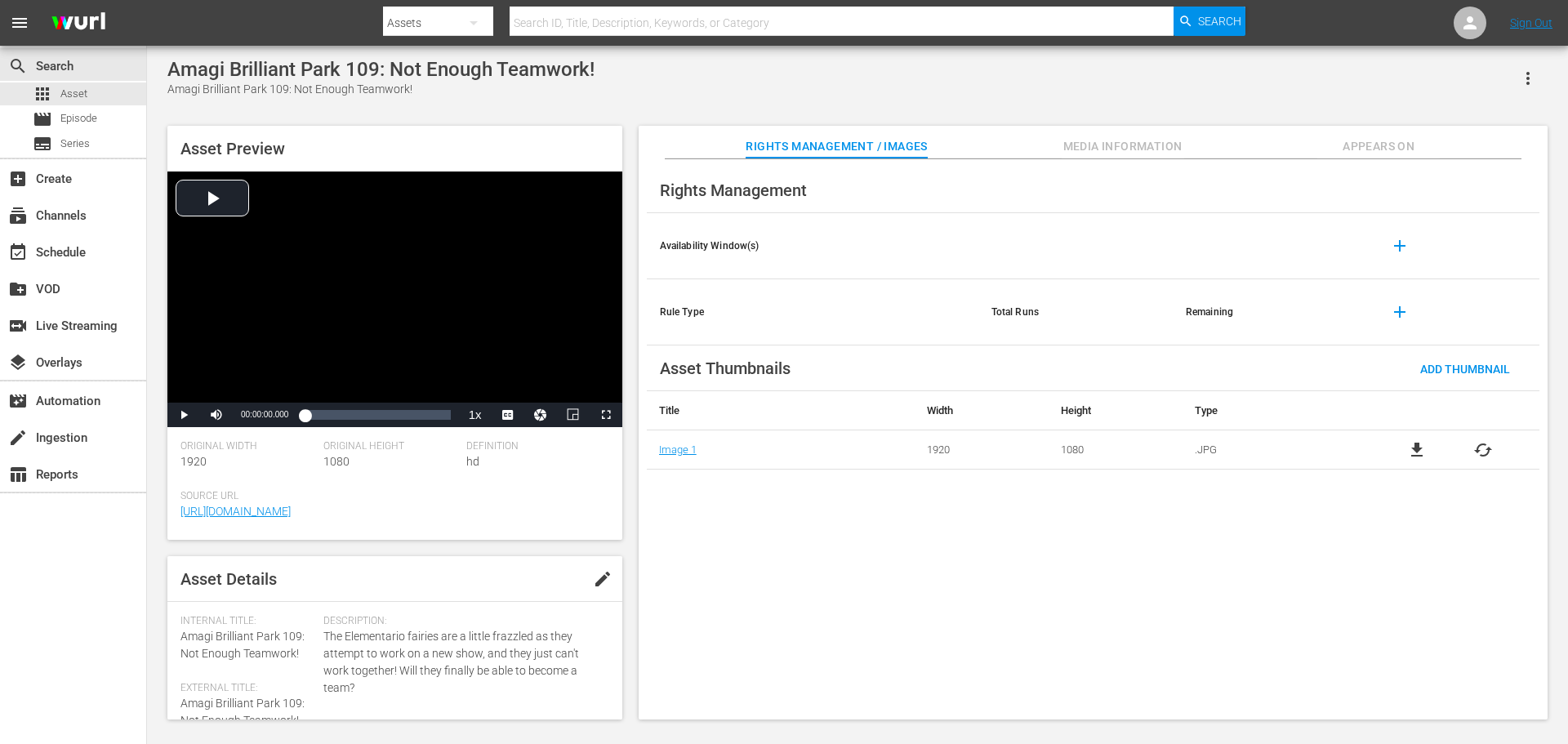
drag, startPoint x: 373, startPoint y: 255, endPoint x: 767, endPoint y: 192, distance: 399.0
click at [373, 256] on div "Video Player" at bounding box center [395, 287] width 455 height 231
click at [1117, 149] on span "Media Information" at bounding box center [1124, 147] width 123 height 21
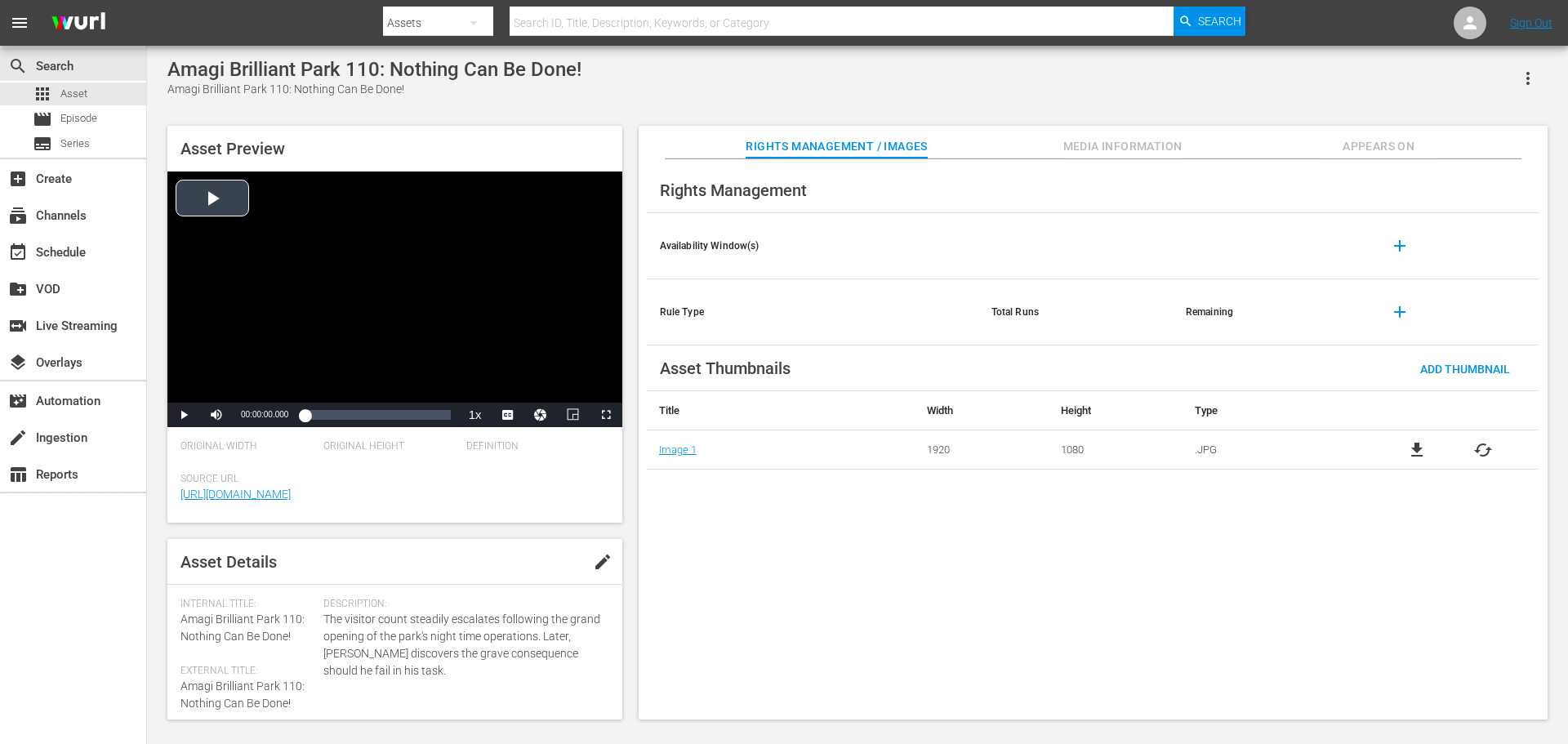
click at [382, 310] on div "Video Player" at bounding box center [395, 287] width 455 height 231
click at [1123, 149] on span "Media Information" at bounding box center [1124, 147] width 123 height 21
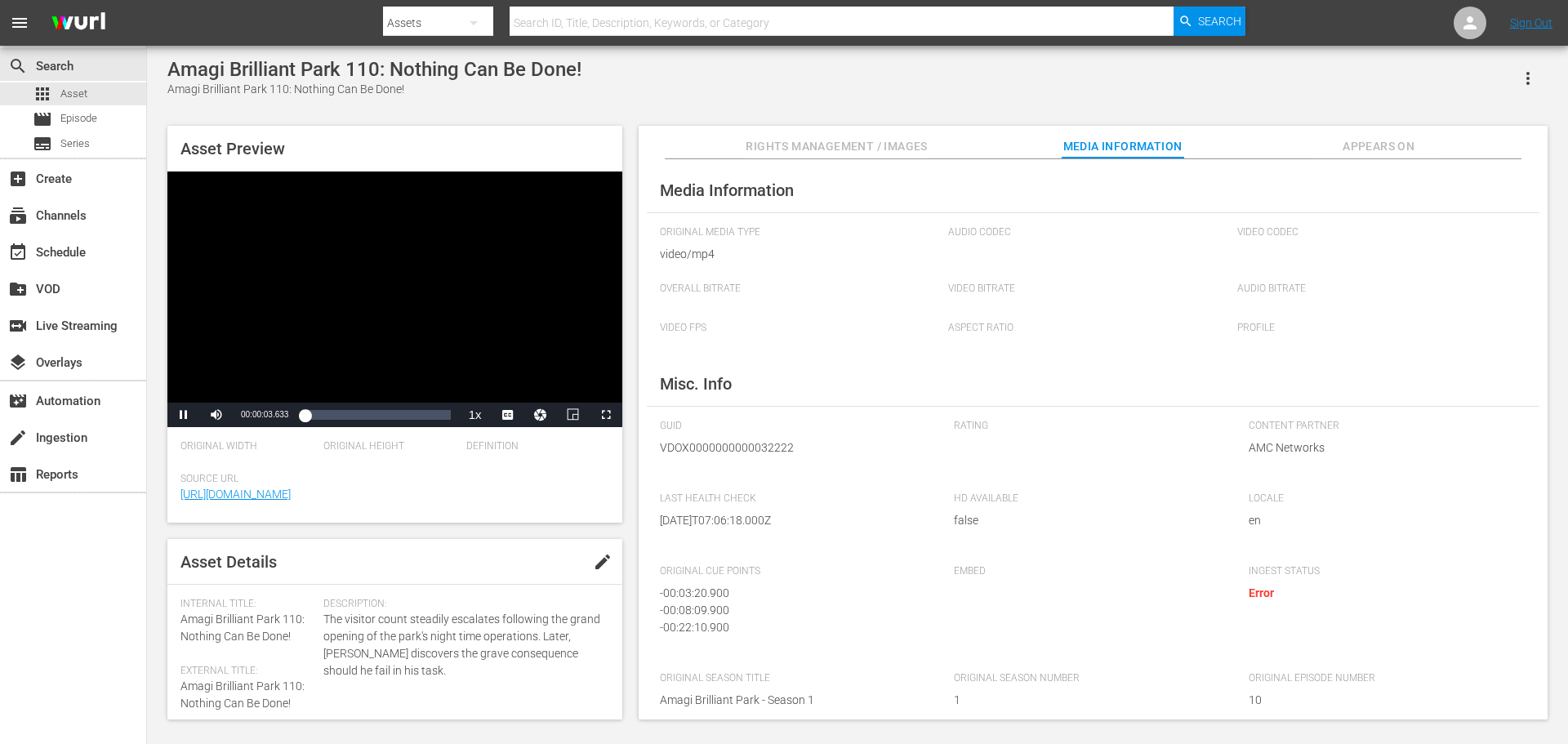
click at [354, 289] on div "Video Player" at bounding box center [395, 287] width 455 height 231
click at [872, 102] on div "Amagi Brilliant Park 110: Nothing Can Be Done! Amagi Brilliant Park 110: Nothin…" at bounding box center [858, 384] width 1396 height 654
click at [477, 209] on div "Video Player" at bounding box center [395, 287] width 455 height 231
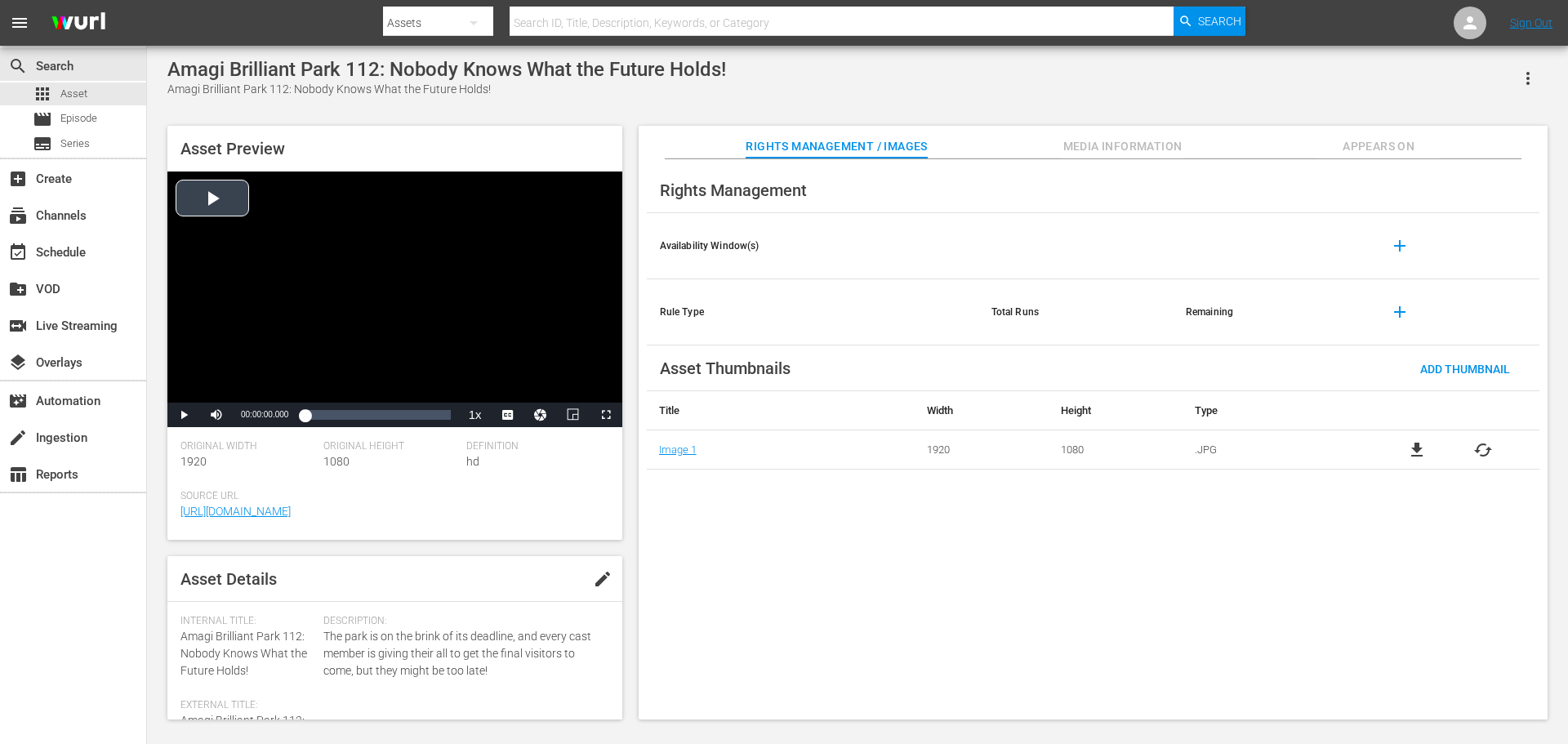
click at [475, 256] on div "Video Player" at bounding box center [395, 287] width 455 height 231
click at [485, 279] on div "Video Player" at bounding box center [395, 287] width 455 height 231
click at [1072, 138] on span "Media Information" at bounding box center [1124, 147] width 123 height 21
click at [390, 280] on div "Video Player" at bounding box center [395, 287] width 455 height 231
click at [331, 326] on div "Video Player" at bounding box center [395, 287] width 455 height 231
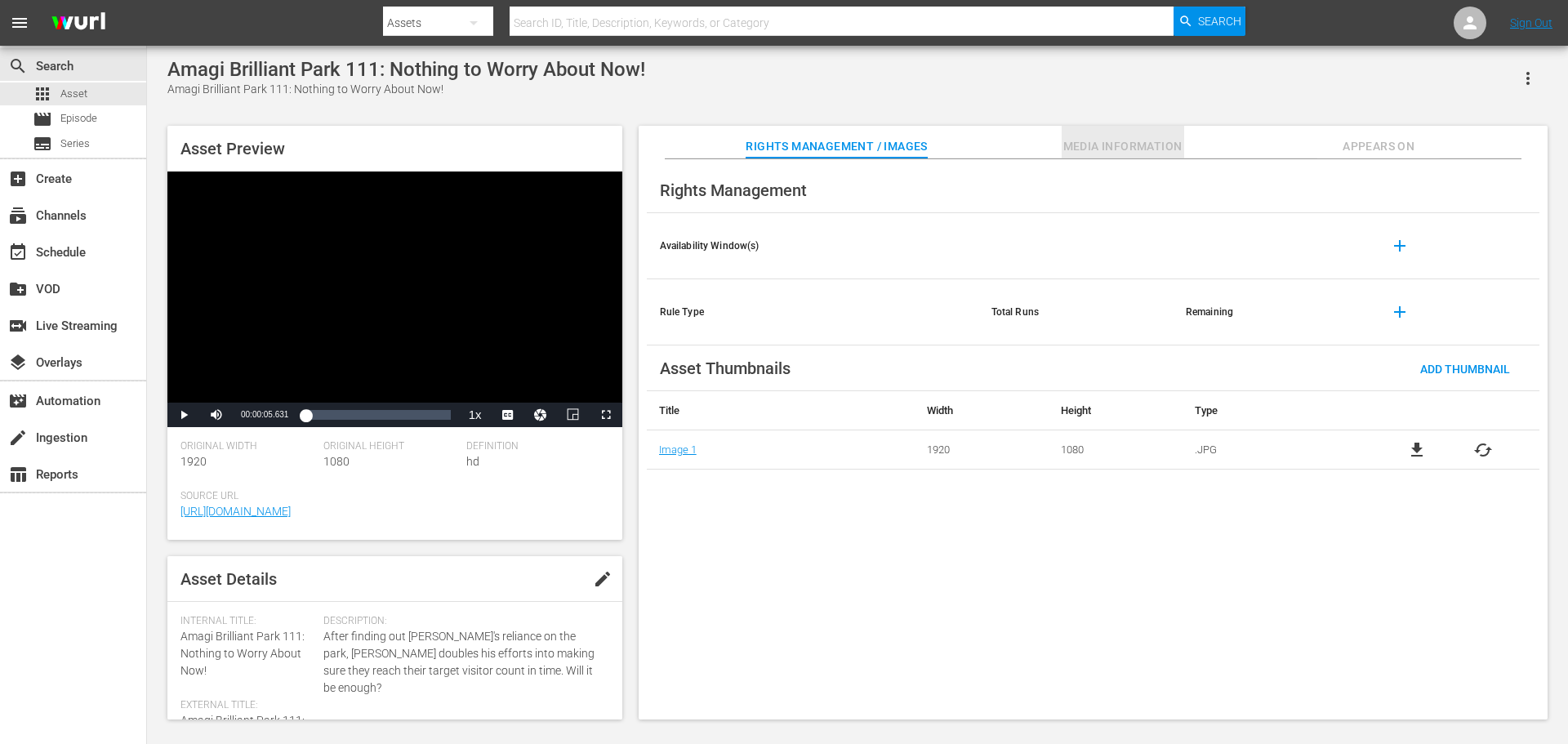
click at [1094, 146] on span "Media Information" at bounding box center [1124, 147] width 123 height 21
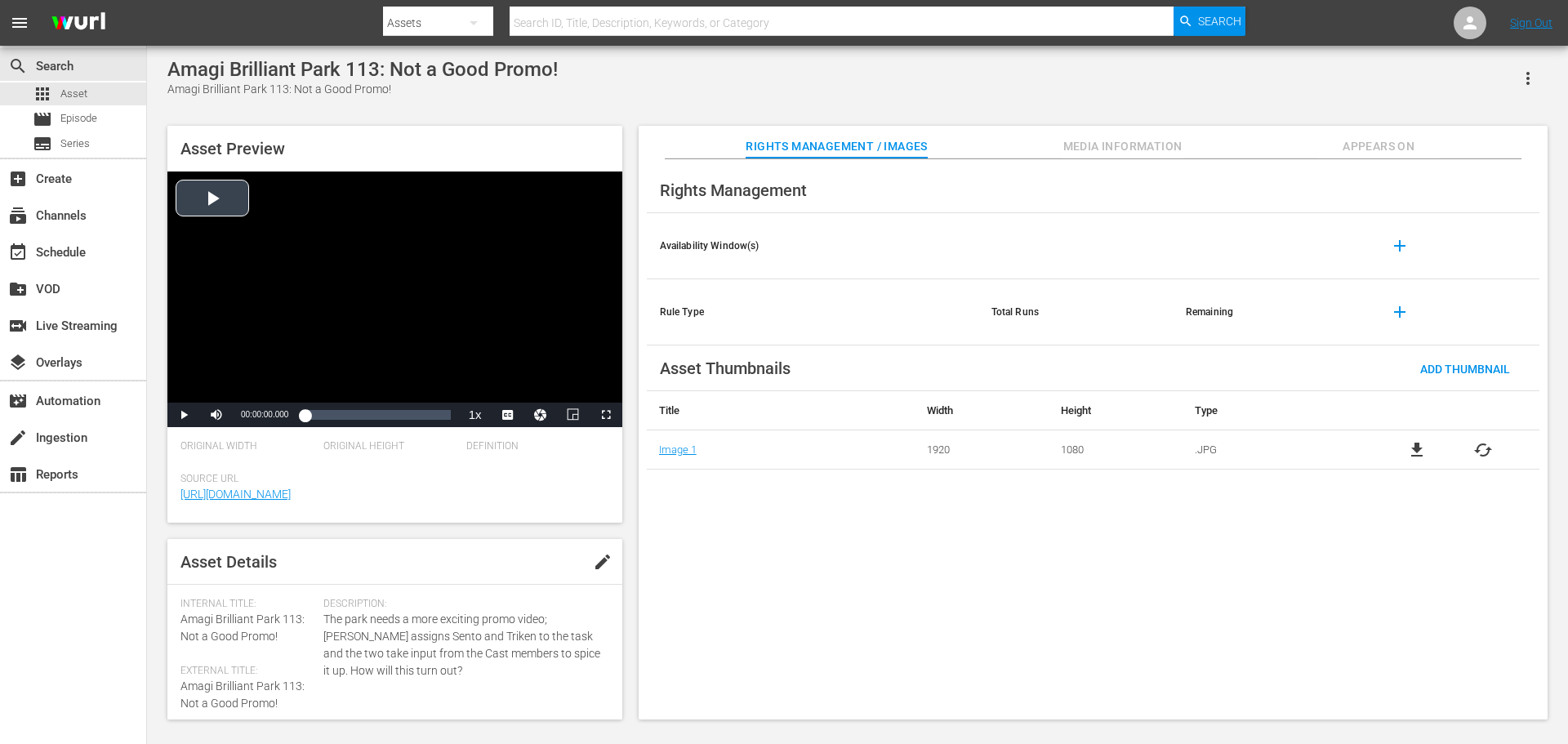
click at [364, 285] on div "Video Player" at bounding box center [395, 287] width 455 height 231
click at [1028, 144] on div "Rights Management / Images Media Information Appears On" at bounding box center [1093, 142] width 827 height 33
click at [1073, 143] on span "Media Information" at bounding box center [1124, 147] width 123 height 21
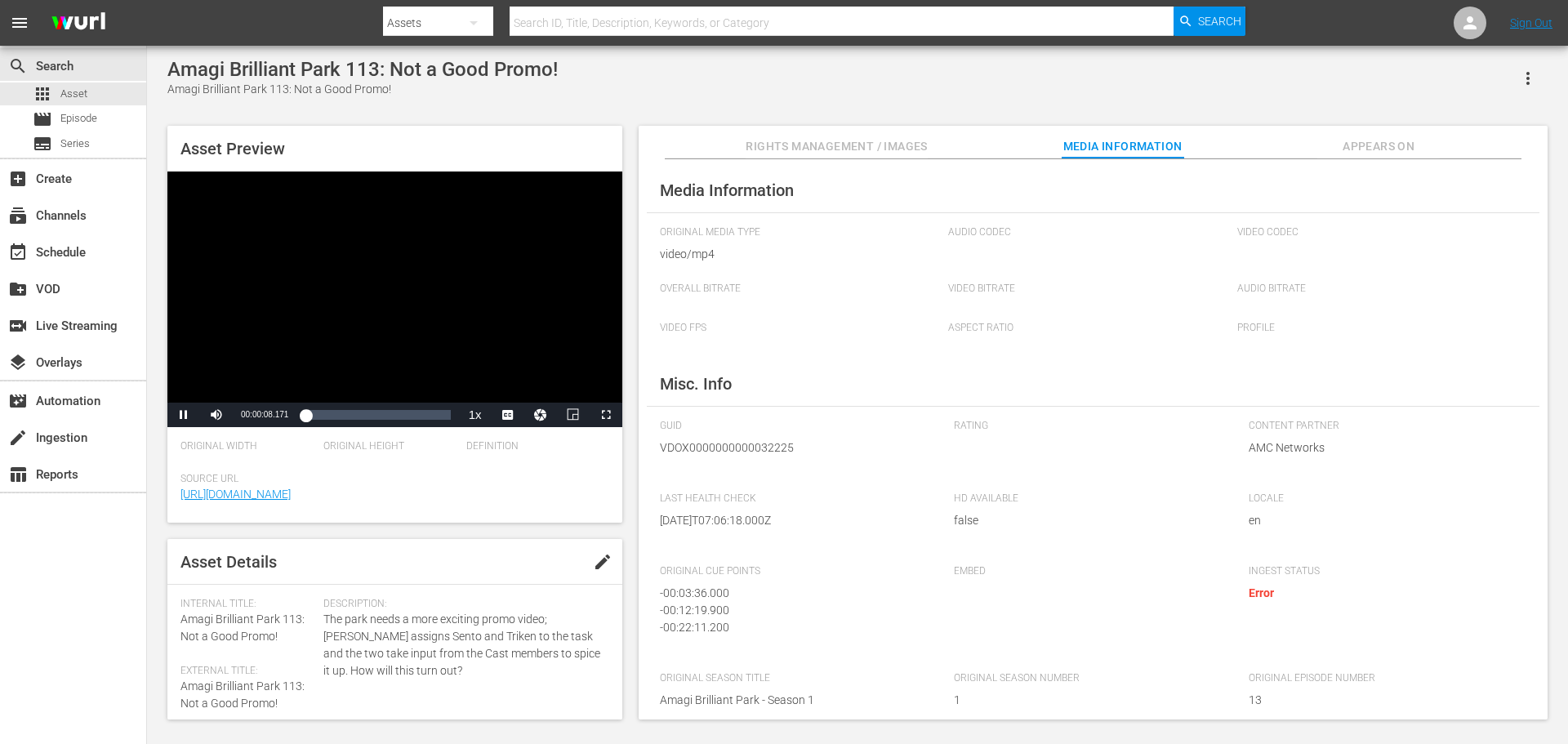
click at [487, 290] on div "Video Player" at bounding box center [395, 287] width 455 height 231
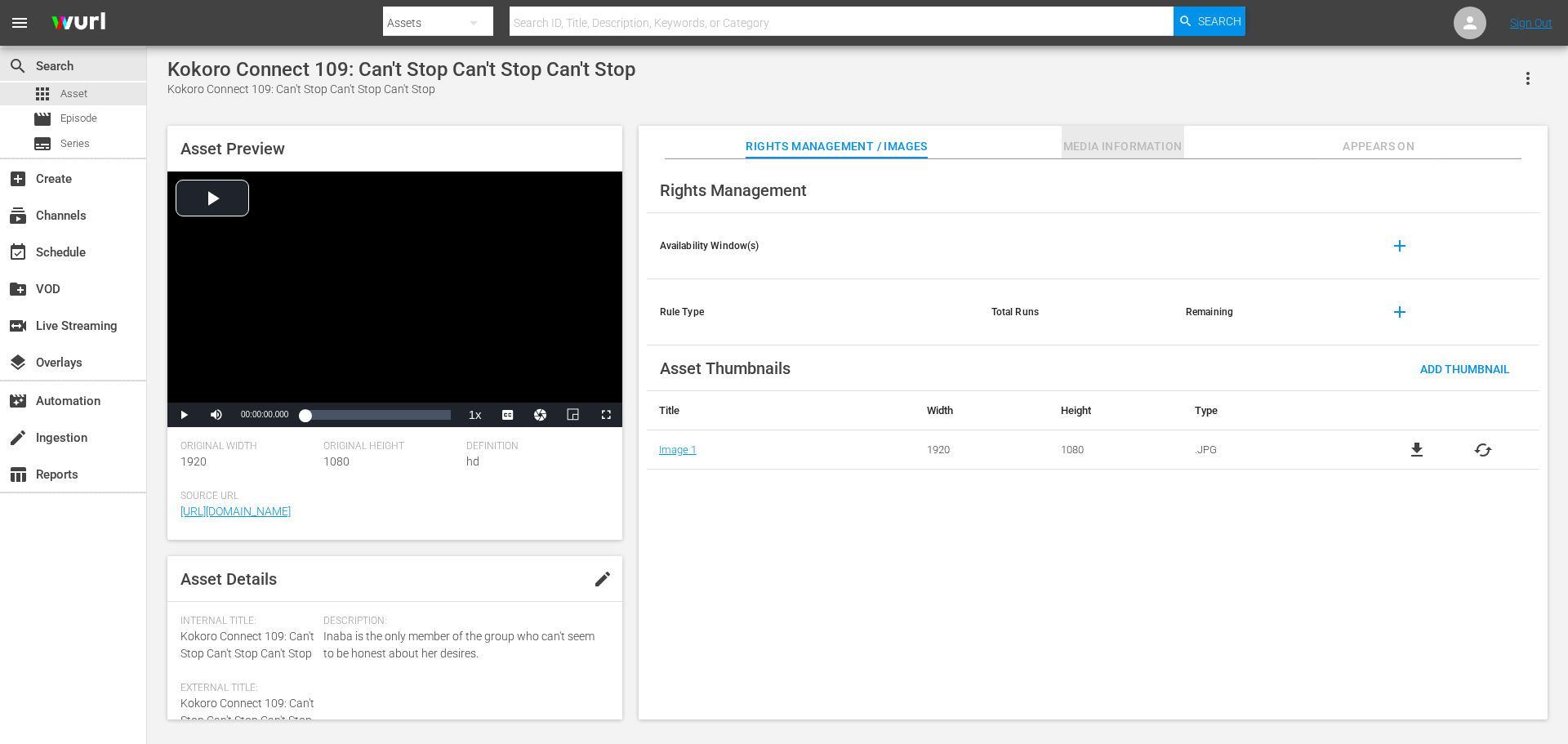
click at [1085, 140] on span "Media Information" at bounding box center [1124, 147] width 123 height 21
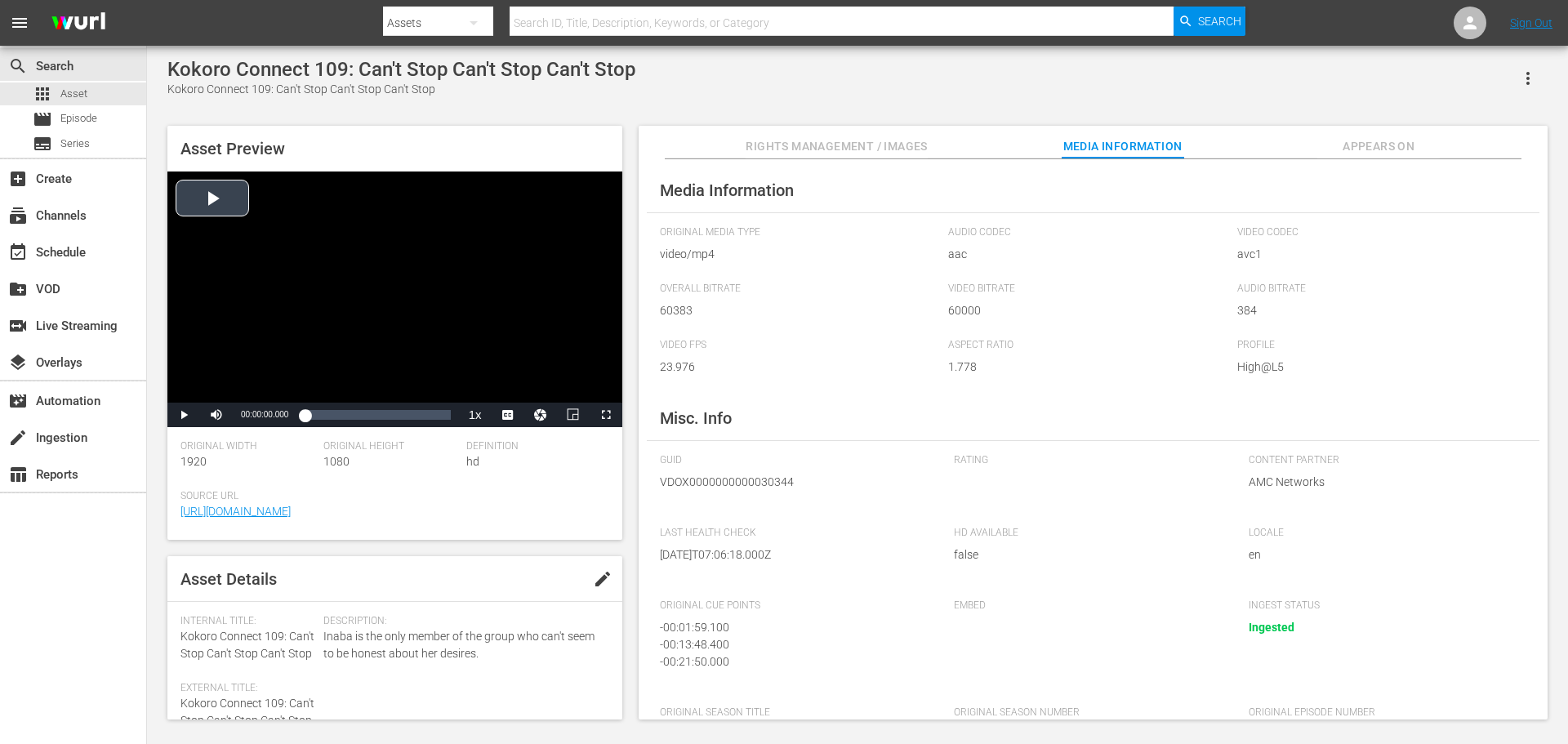
click at [384, 312] on div "Video Player" at bounding box center [395, 287] width 455 height 231
click at [378, 318] on div "Video Player" at bounding box center [395, 287] width 455 height 231
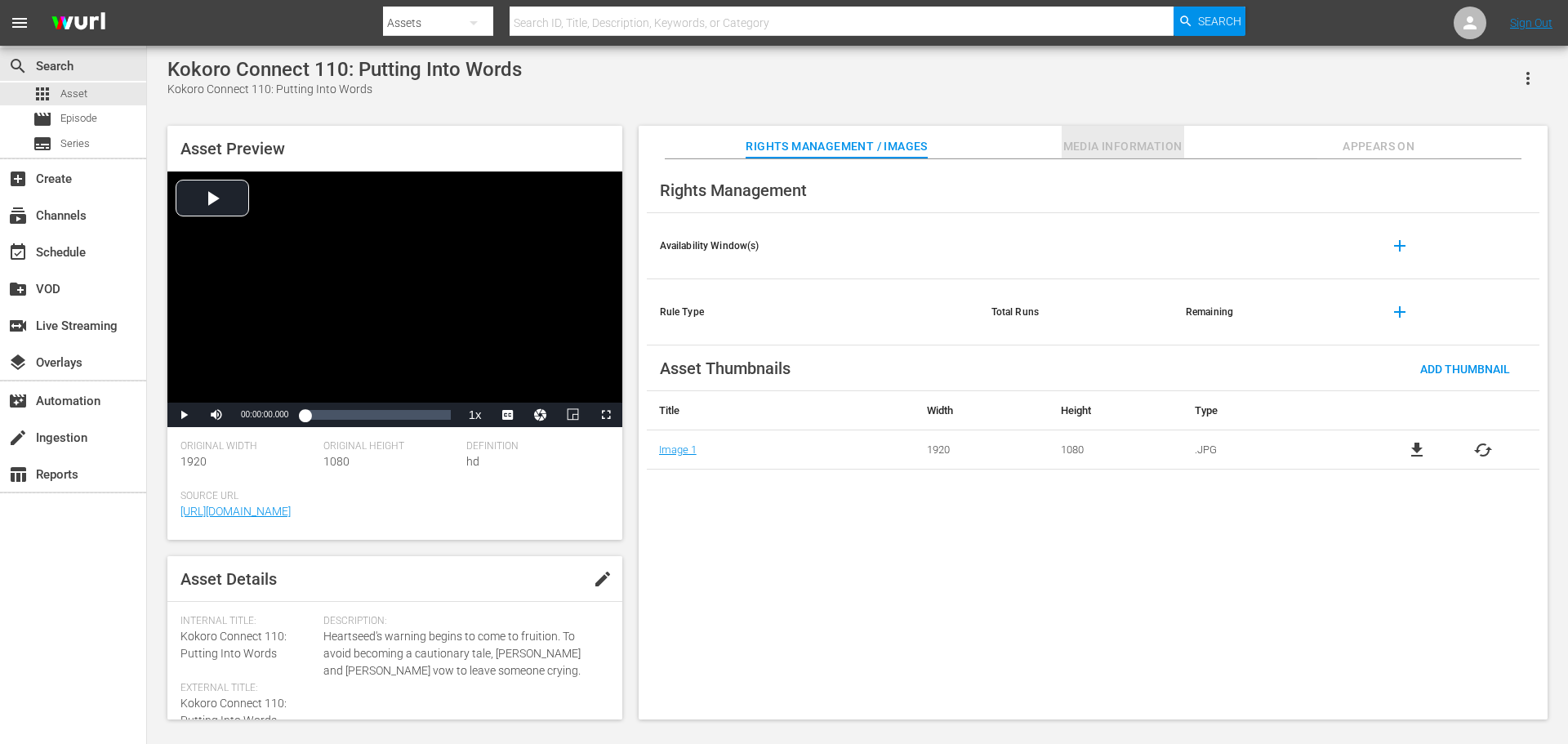
click at [1065, 146] on span "Media Information" at bounding box center [1124, 147] width 123 height 21
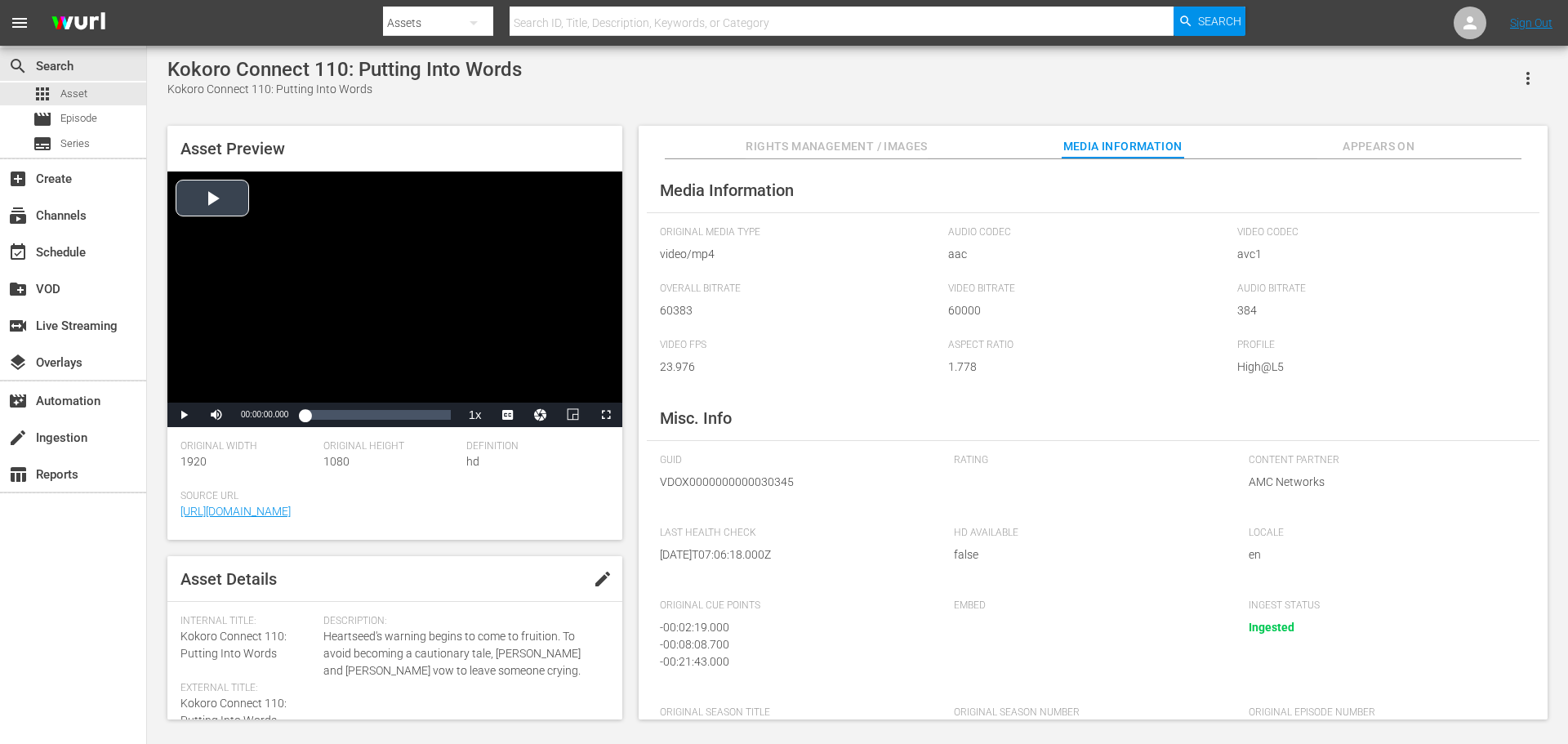
click at [334, 237] on div "Video Player" at bounding box center [395, 287] width 455 height 231
click at [404, 278] on div "Video Player" at bounding box center [395, 287] width 455 height 231
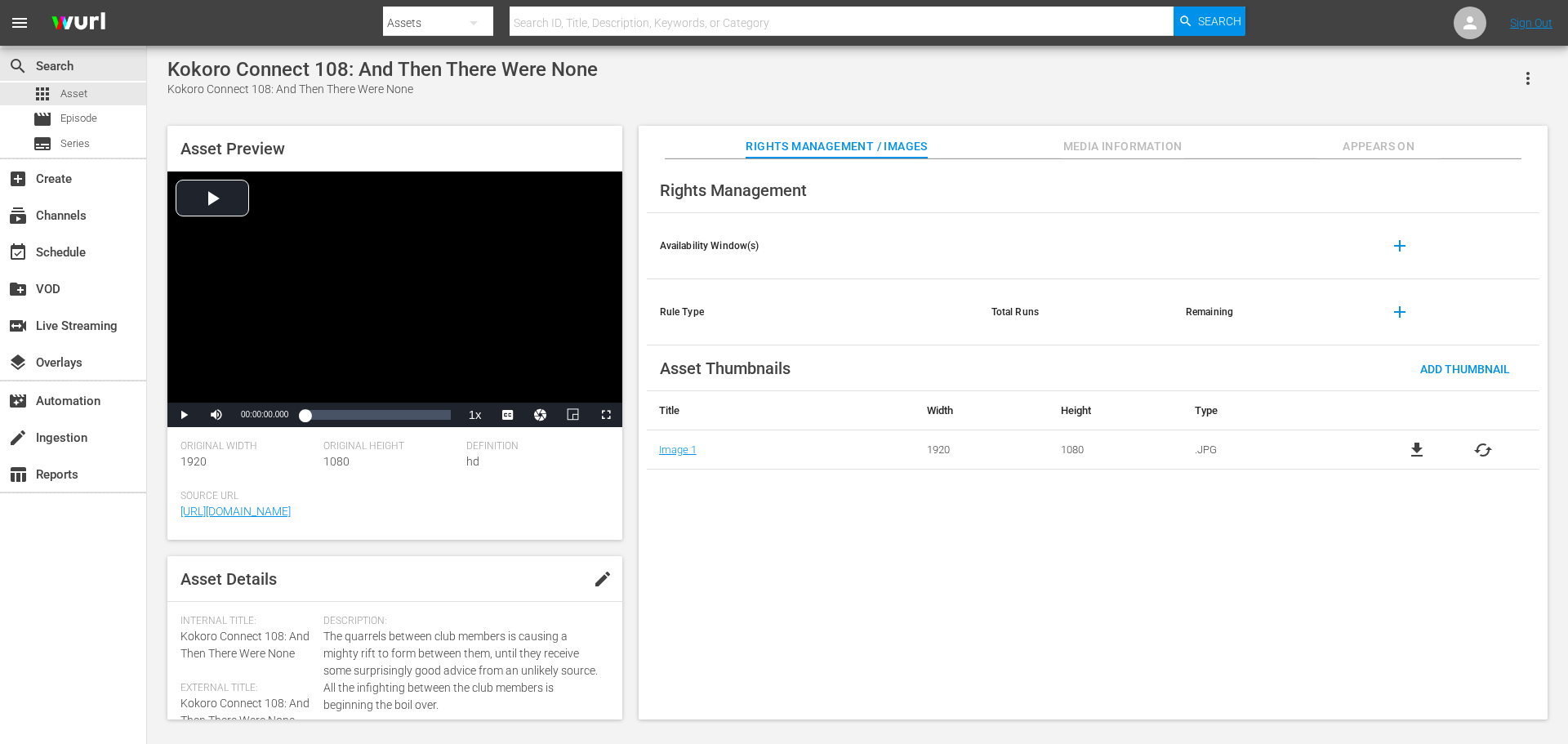
click at [1106, 137] on span "Media Information" at bounding box center [1124, 147] width 123 height 21
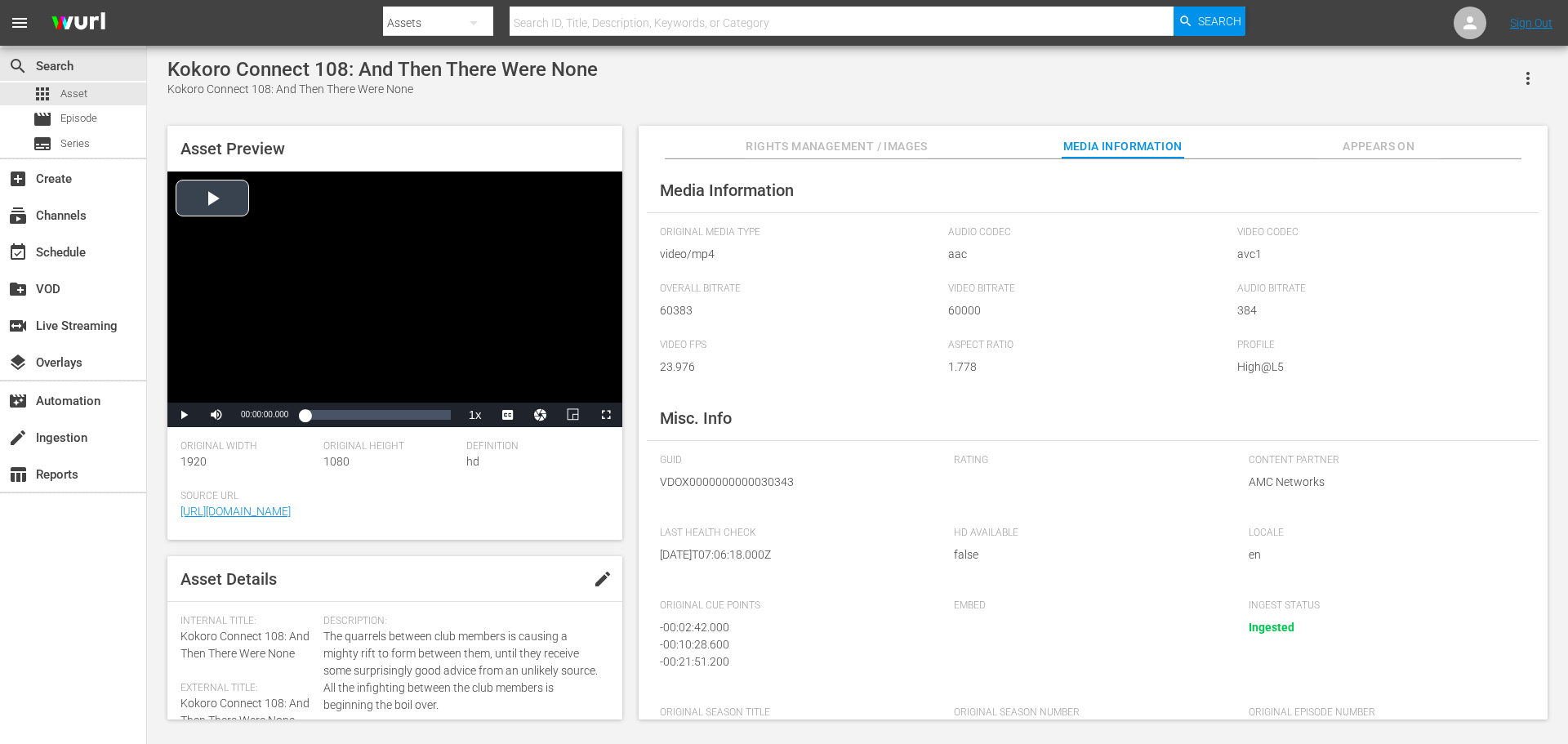
click at [357, 239] on div "Video Player" at bounding box center [395, 287] width 455 height 231
click at [354, 244] on div "Video Player" at bounding box center [395, 287] width 455 height 231
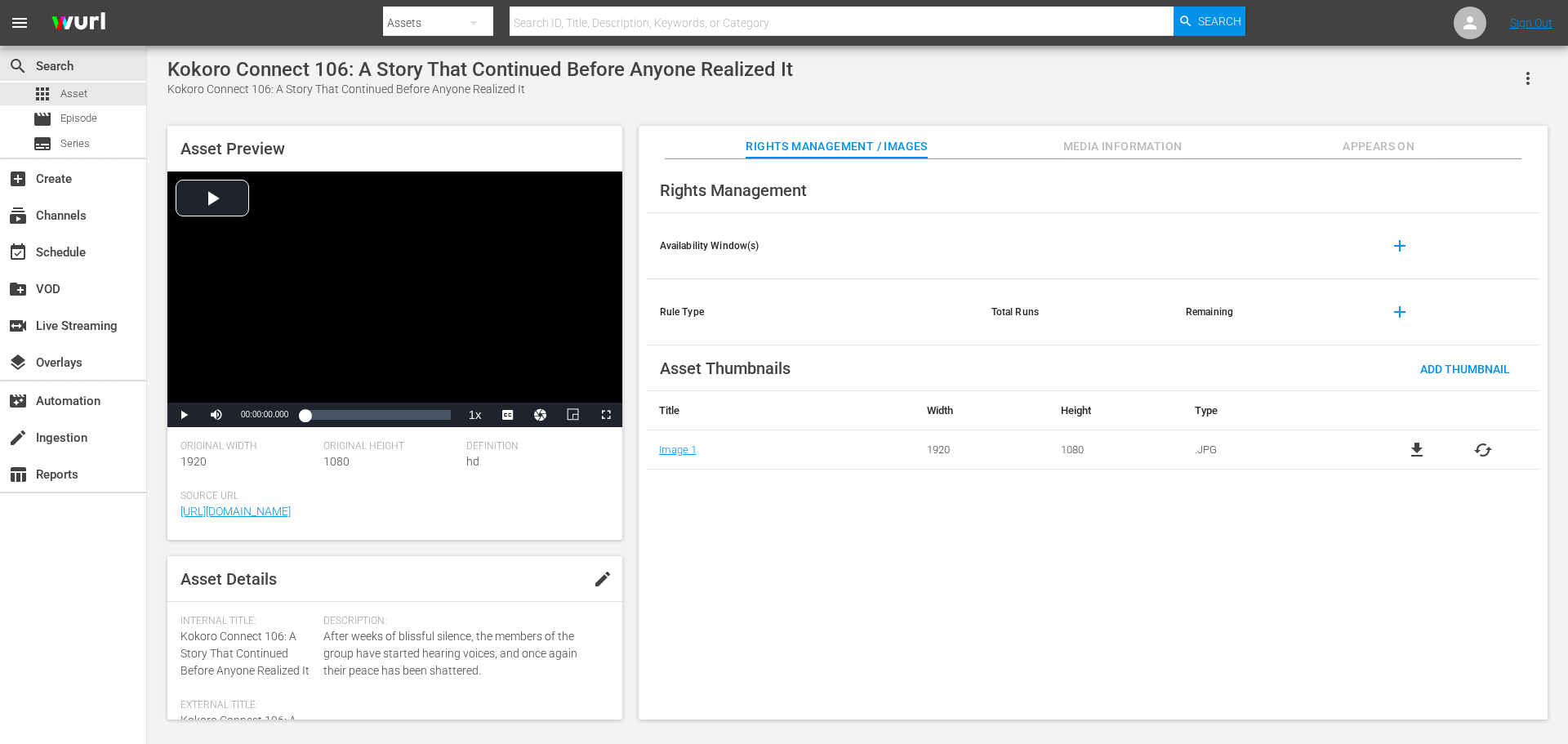
drag, startPoint x: 1075, startPoint y: 170, endPoint x: 1079, endPoint y: 163, distance: 8.1
click at [1076, 168] on div "Rights Management Availability Window(s) add Rule Type Total Runs Remaining add…" at bounding box center [1093, 440] width 909 height 561
click at [1079, 155] on span "Media Information" at bounding box center [1124, 147] width 123 height 21
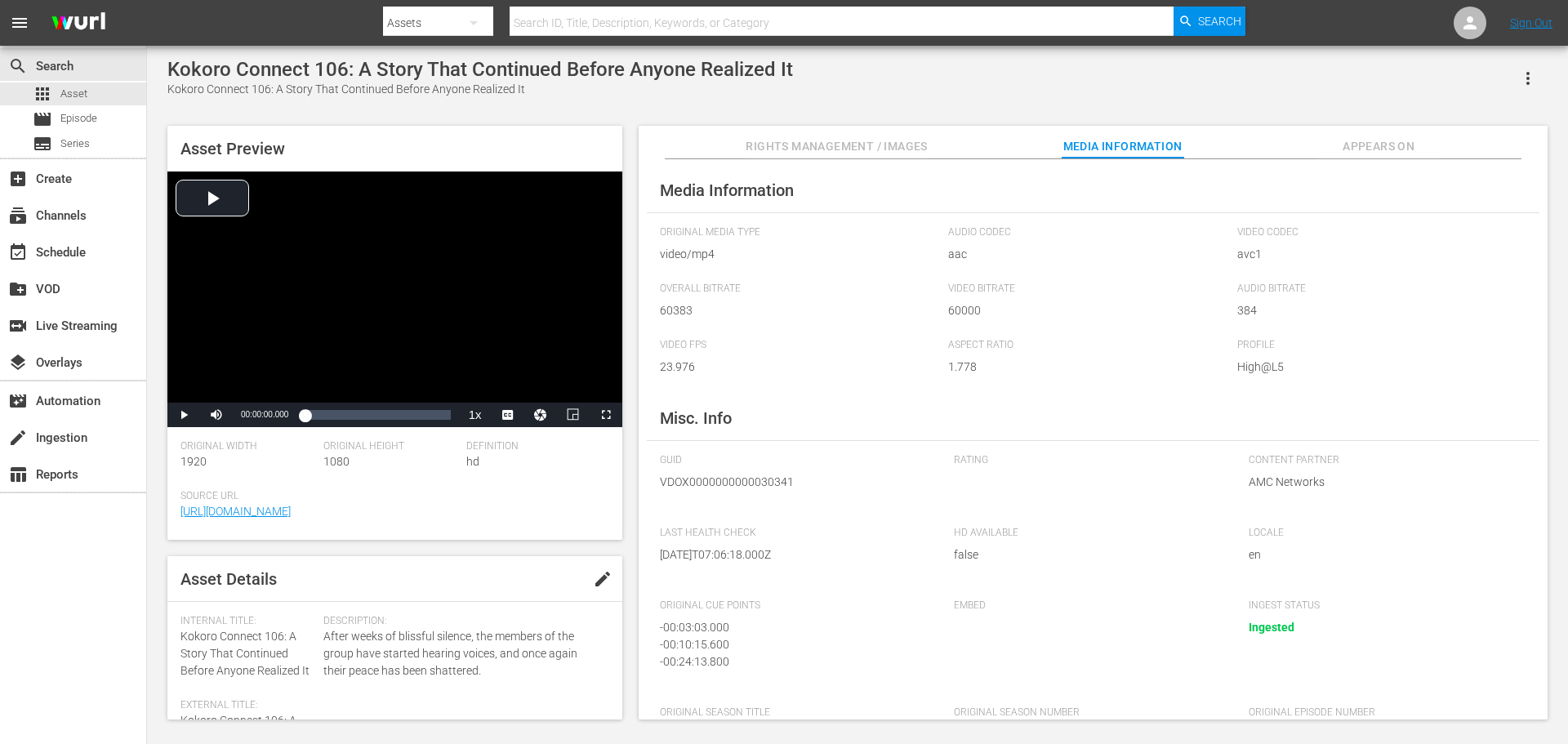
click at [628, 21] on input "text" at bounding box center [842, 23] width 664 height 40
paste input "VDOX0000000000030340,"
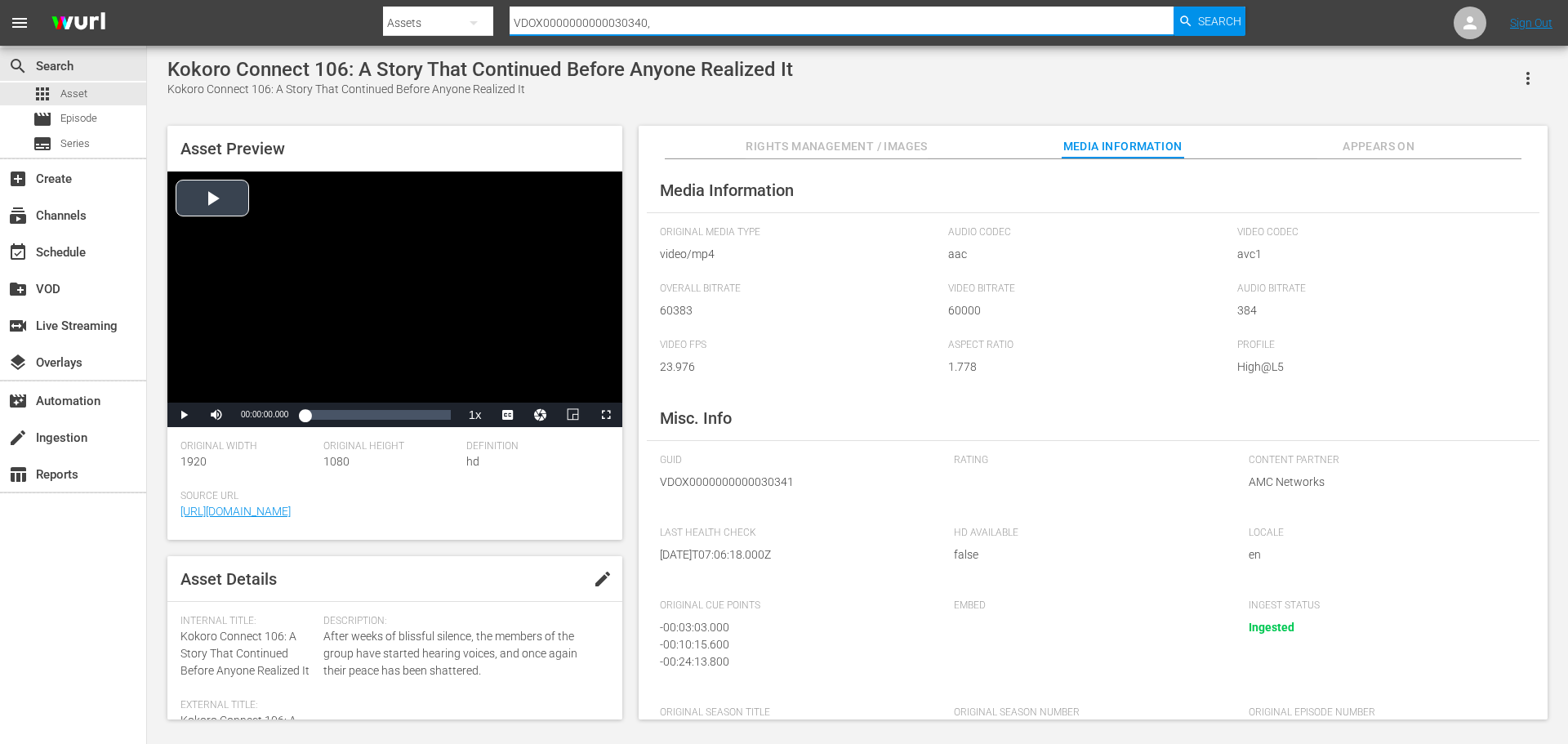
type input "VDOX0000000000030340,"
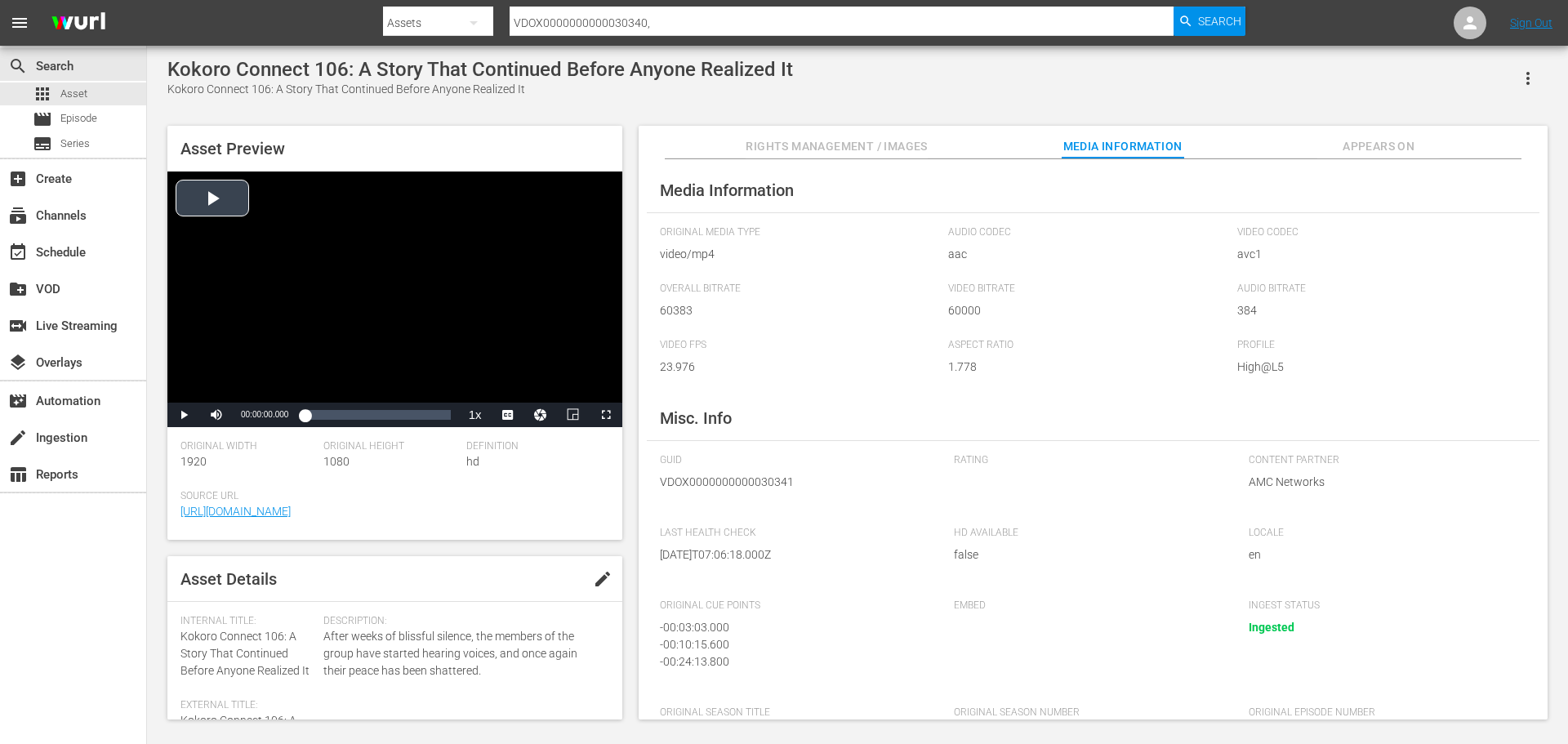
click at [363, 276] on div "Video Player" at bounding box center [395, 287] width 455 height 231
click at [1237, 23] on span "Search" at bounding box center [1220, 22] width 44 height 30
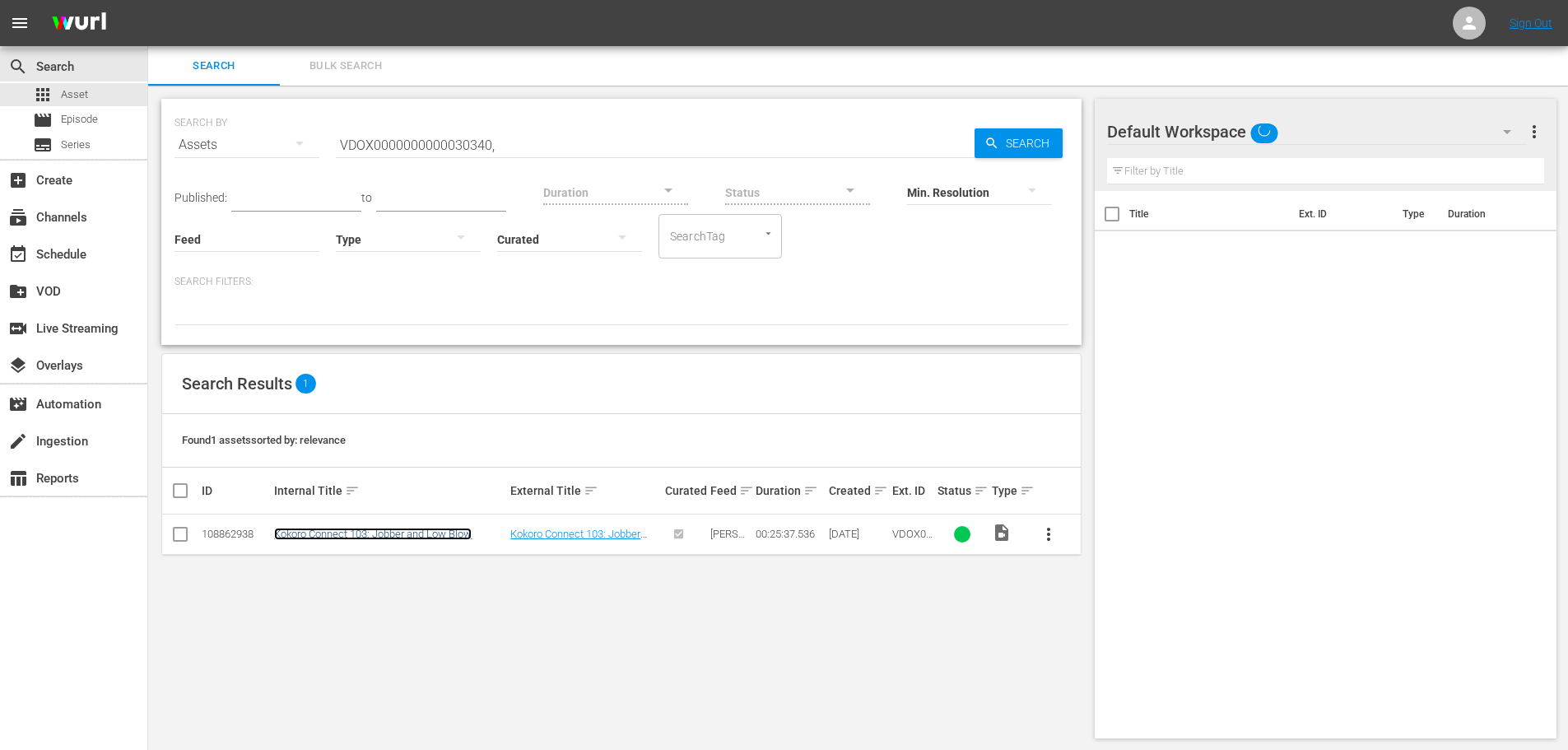
click at [460, 537] on link "Kokoro Connect 103: Jobber and Low Blow" at bounding box center [373, 534] width 198 height 12
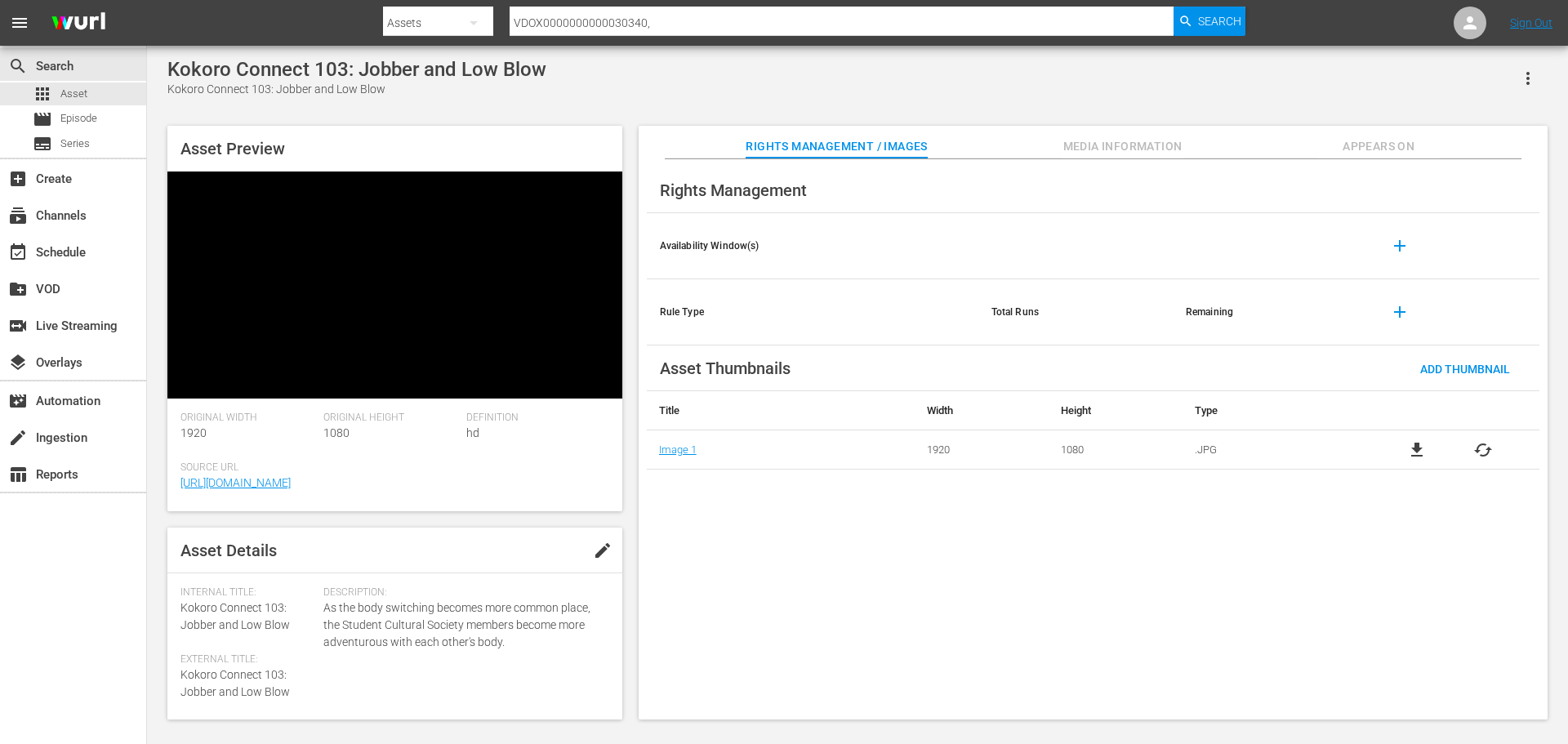
click at [1083, 145] on span "Media Information" at bounding box center [1124, 147] width 123 height 21
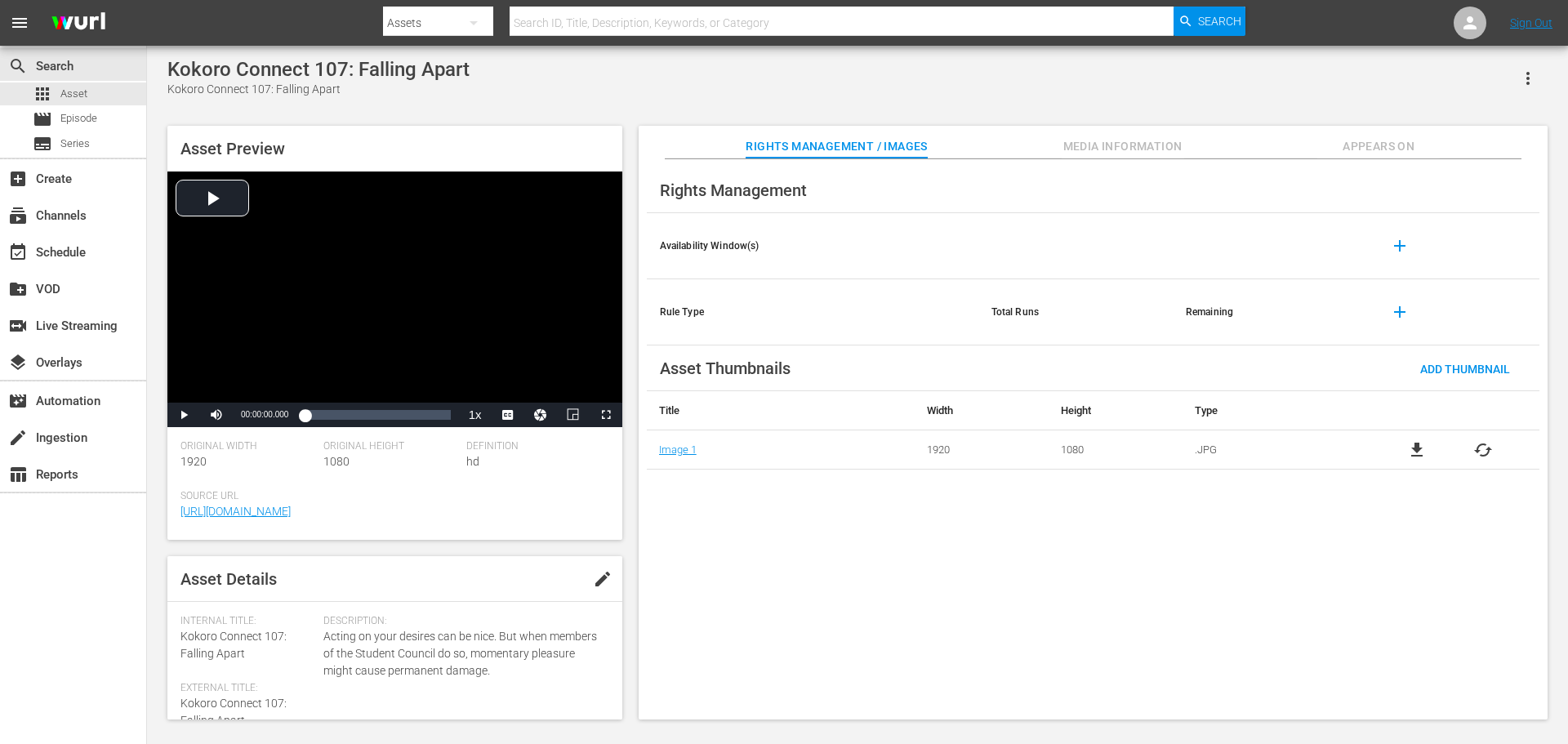
click at [1099, 138] on span "Media Information" at bounding box center [1124, 147] width 123 height 21
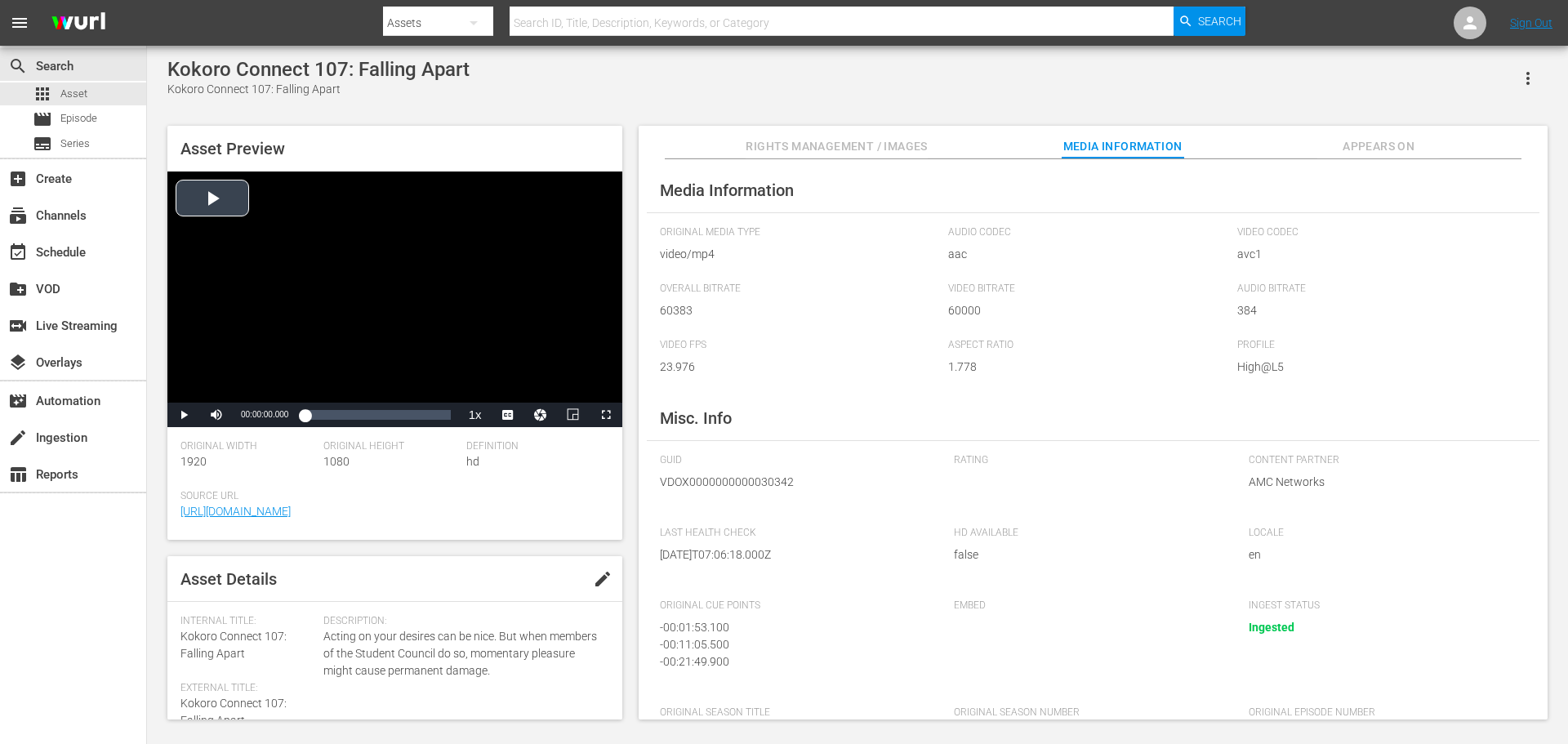
click at [366, 260] on div "Video Player" at bounding box center [395, 287] width 455 height 231
click at [354, 257] on div "Video Player" at bounding box center [395, 287] width 455 height 231
